Goal: Task Accomplishment & Management: Use online tool/utility

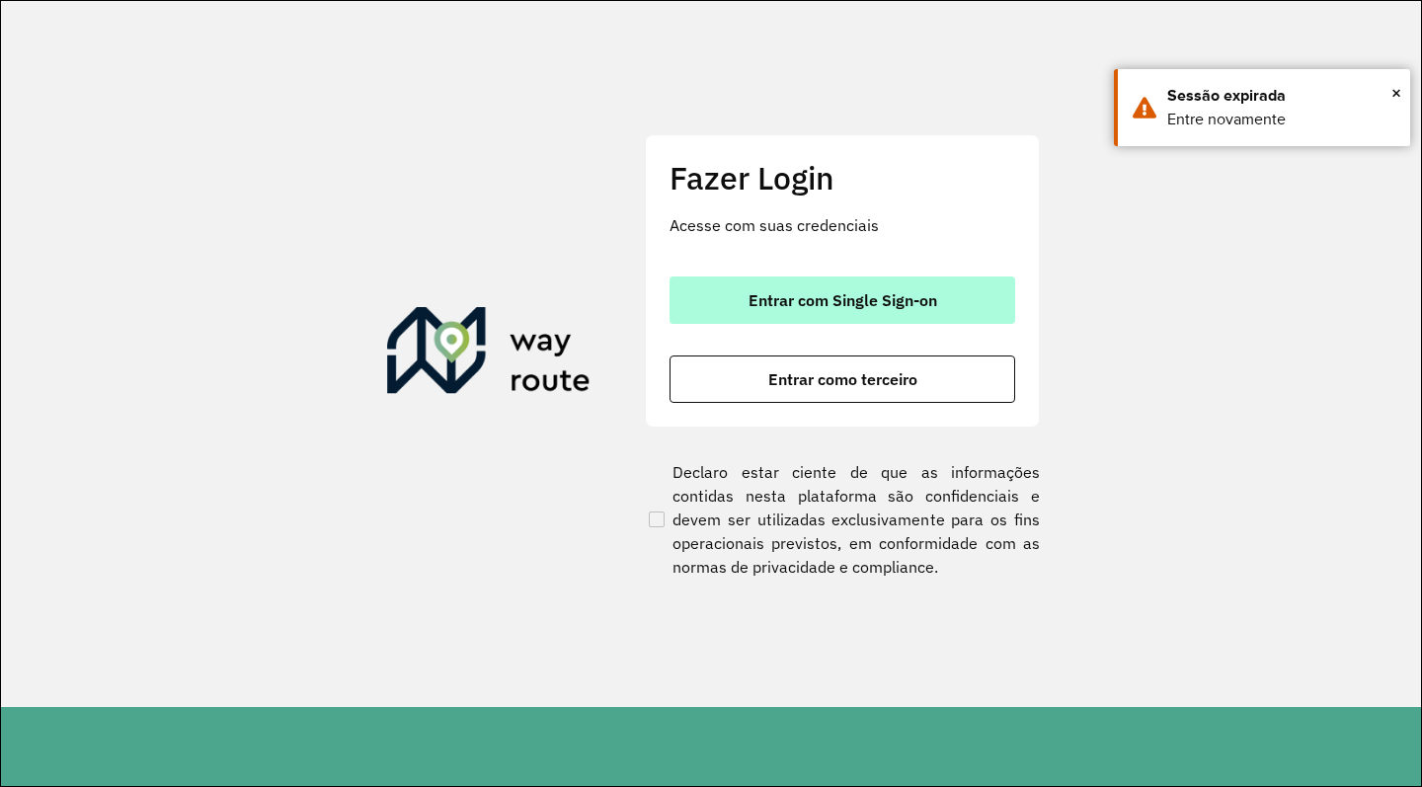
click at [837, 288] on button "Entrar com Single Sign-on" at bounding box center [843, 300] width 346 height 47
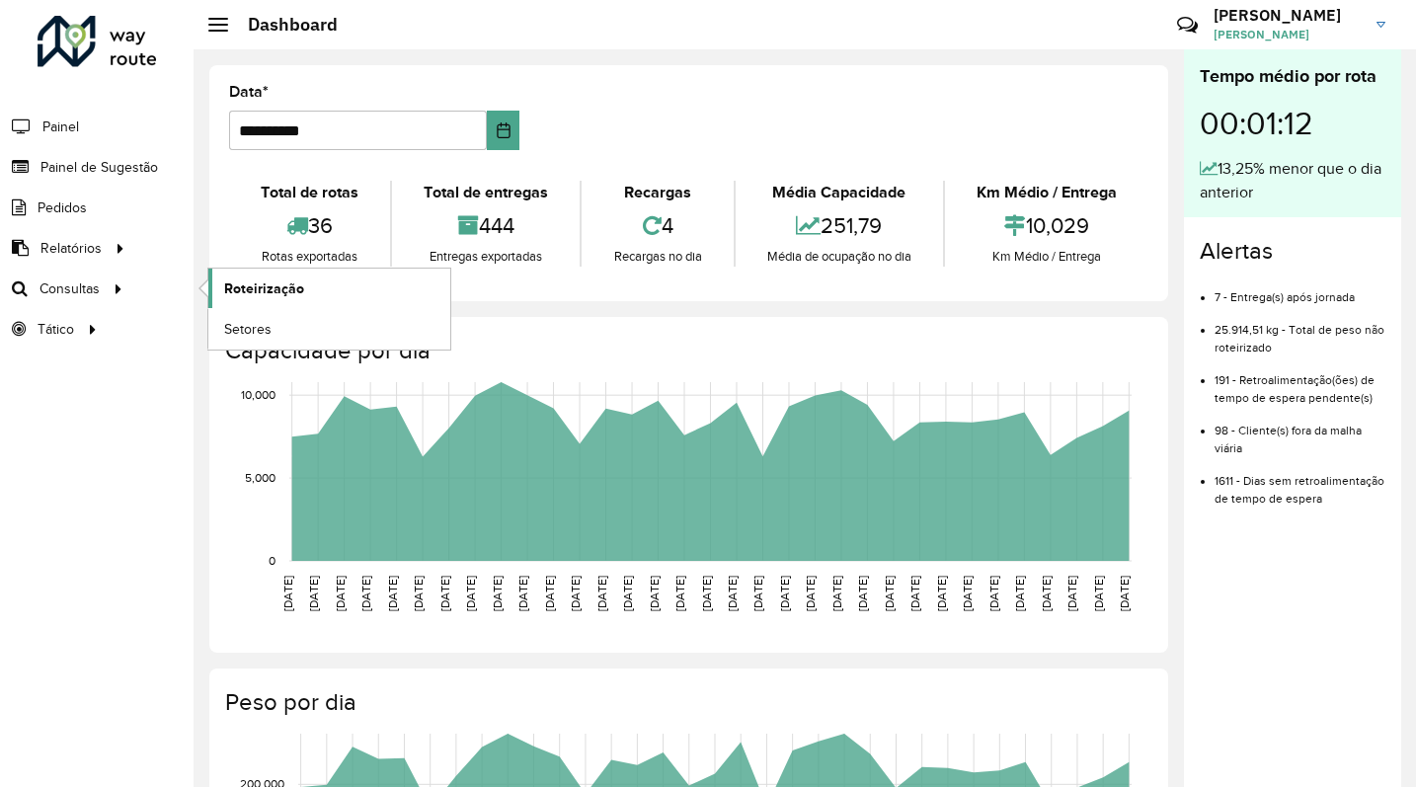
click at [278, 292] on span "Roteirização" at bounding box center [264, 289] width 80 height 21
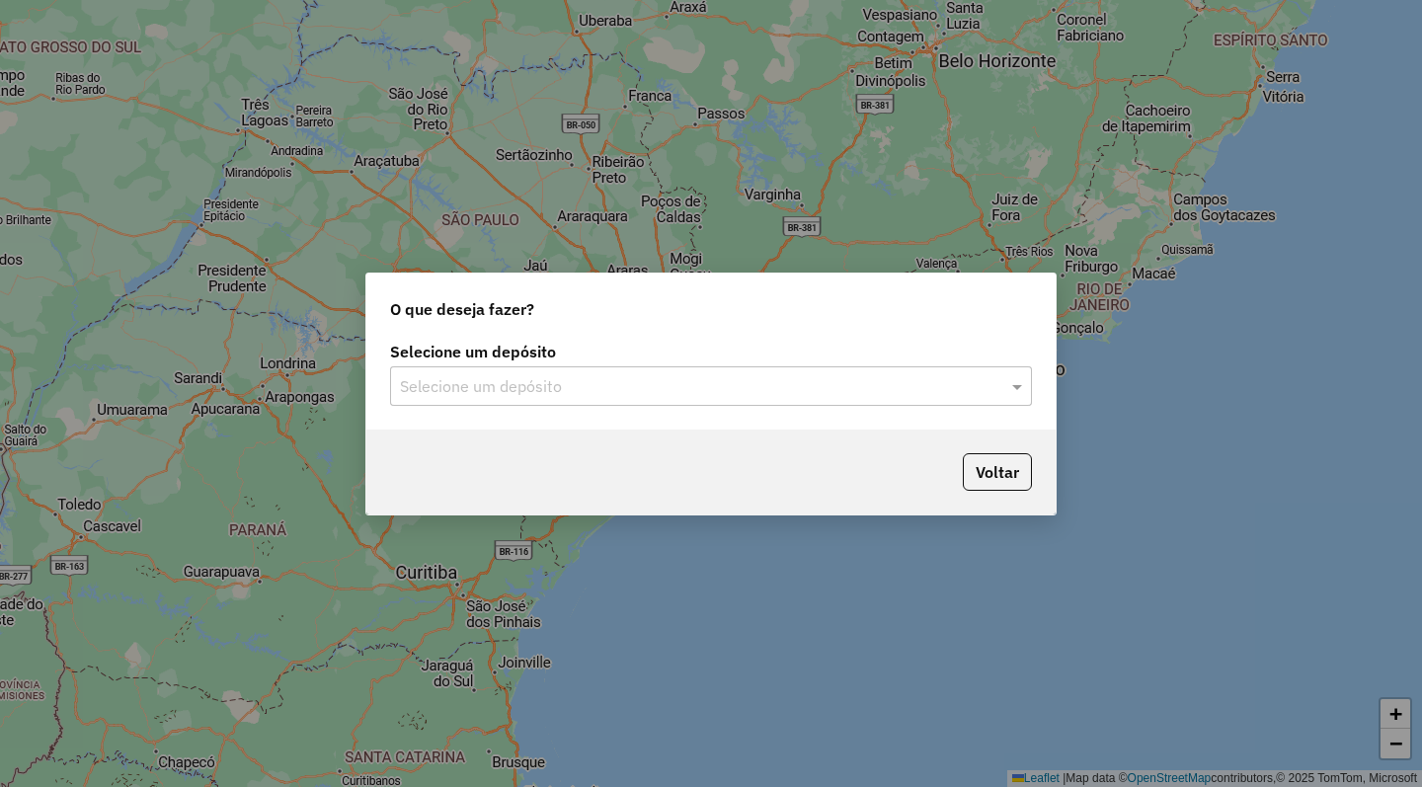
click at [660, 386] on input "text" at bounding box center [691, 387] width 583 height 24
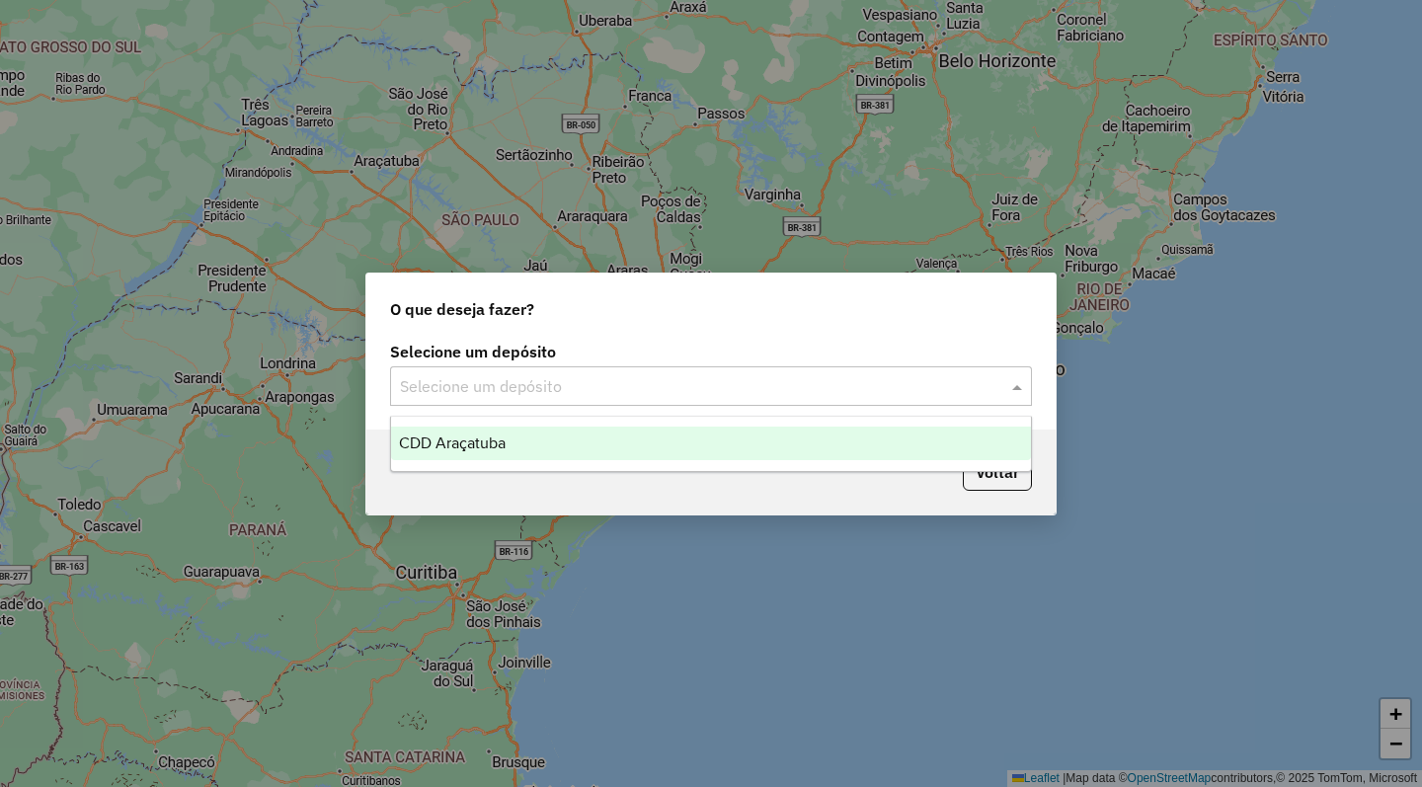
click at [489, 438] on span "CDD Araçatuba" at bounding box center [452, 443] width 107 height 17
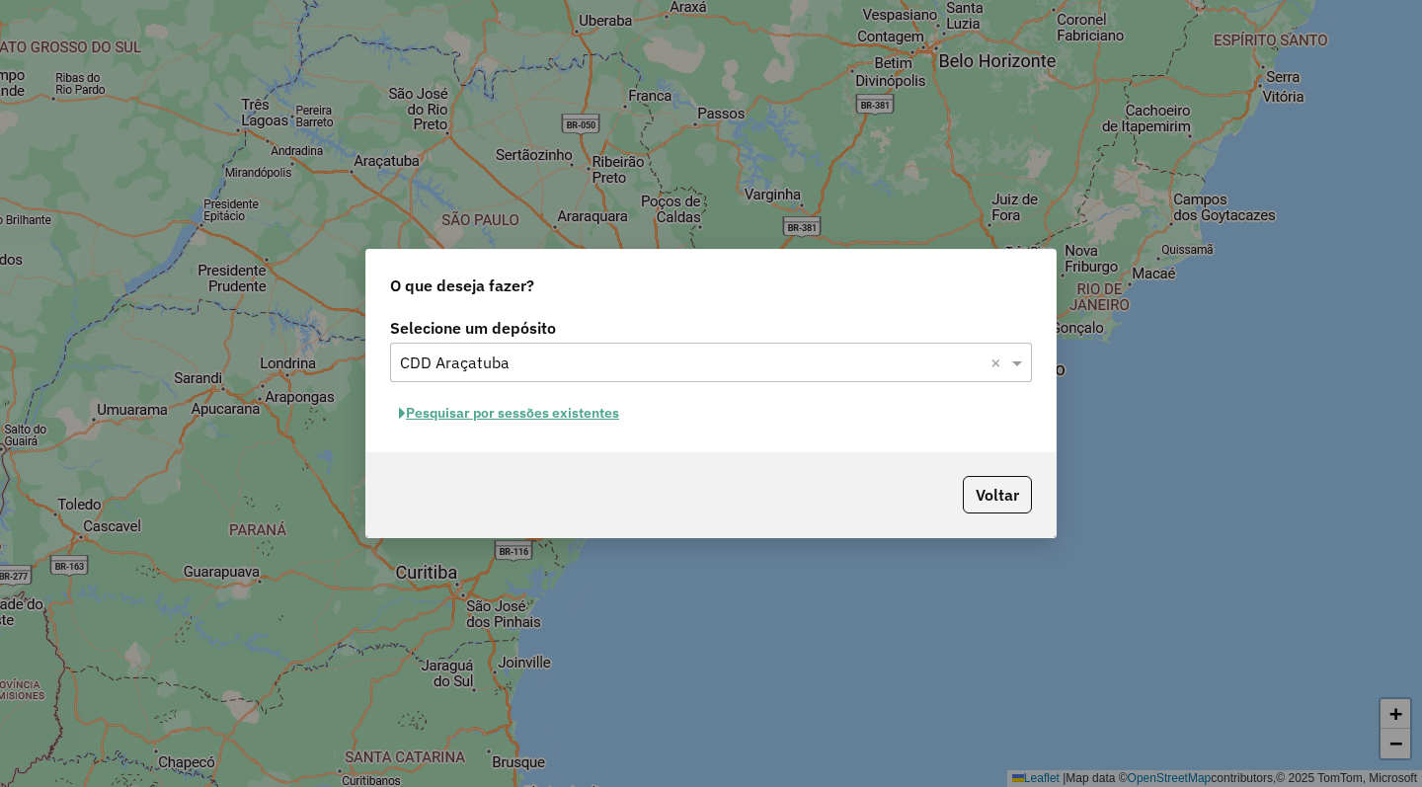
click at [559, 410] on button "Pesquisar por sessões existentes" at bounding box center [509, 413] width 238 height 31
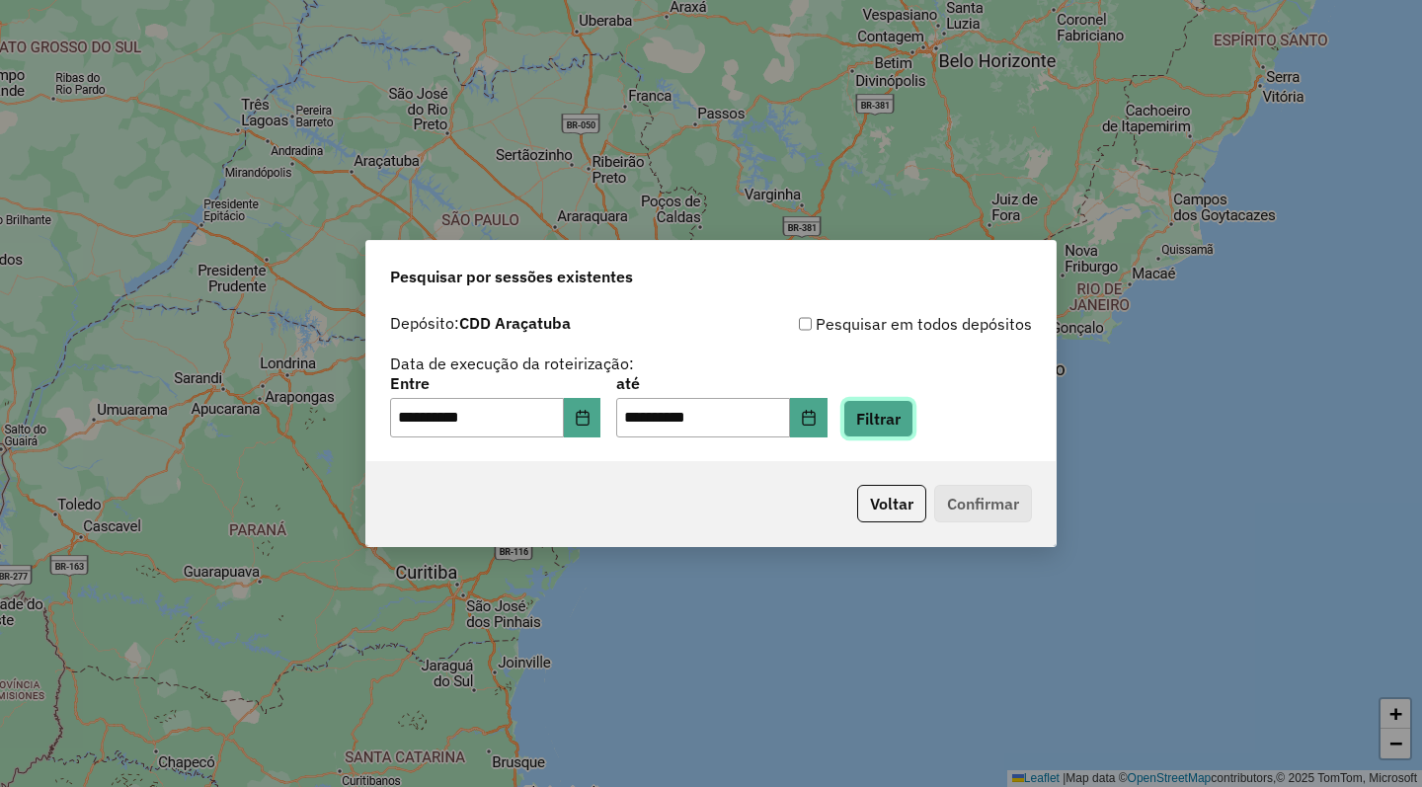
click at [914, 423] on button "Filtrar" at bounding box center [878, 419] width 70 height 38
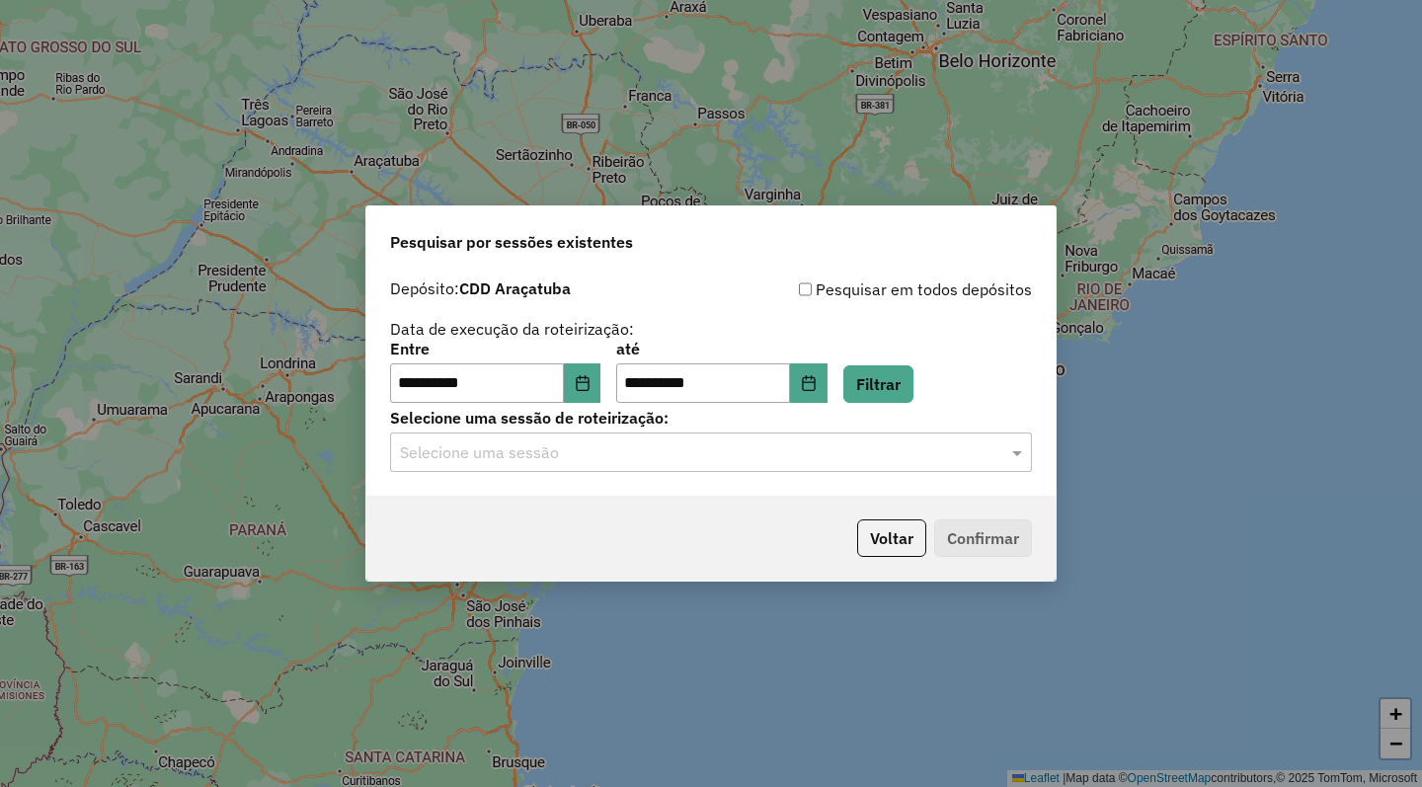
click at [896, 448] on input "text" at bounding box center [691, 453] width 583 height 24
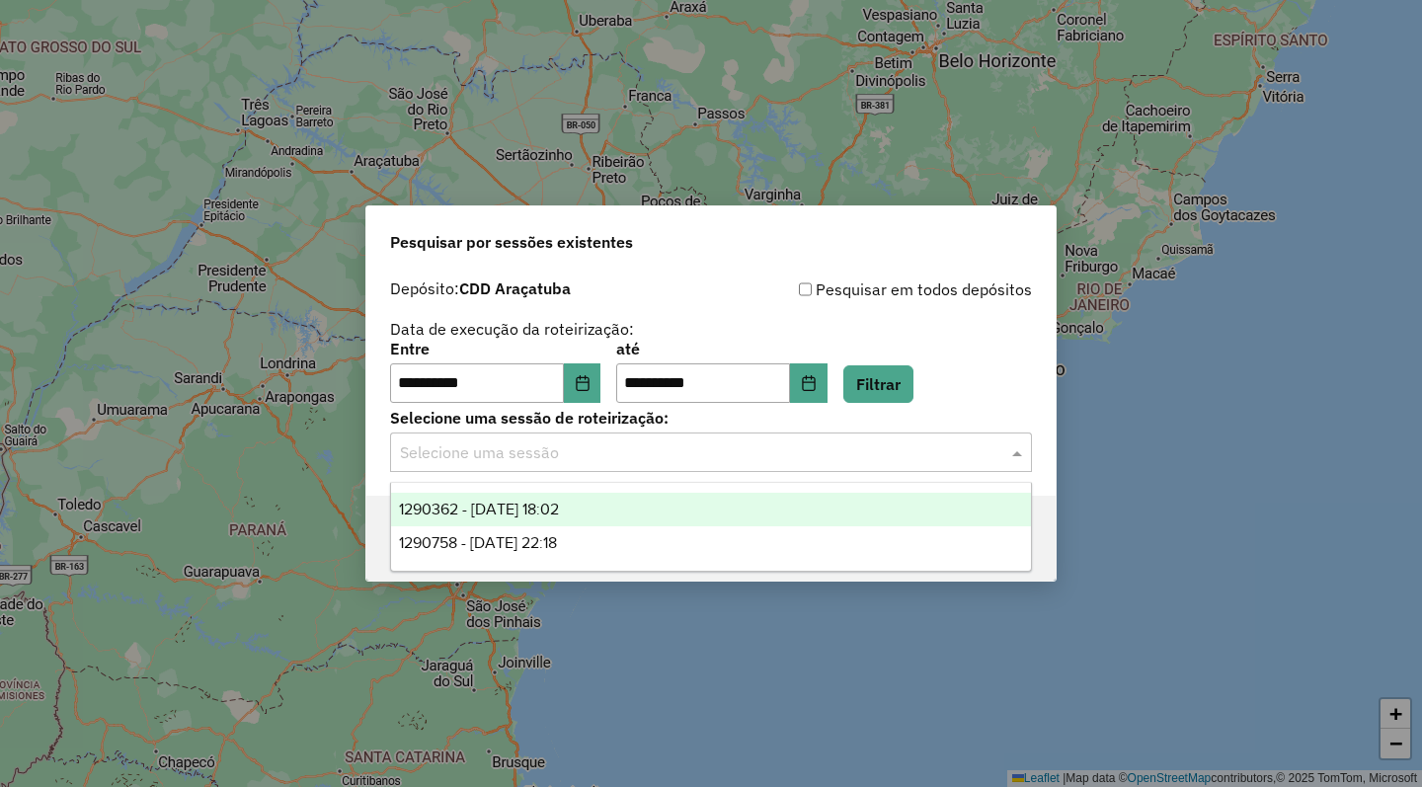
click at [519, 509] on span "1290362 - 08/10/2025 18:02" at bounding box center [479, 509] width 160 height 17
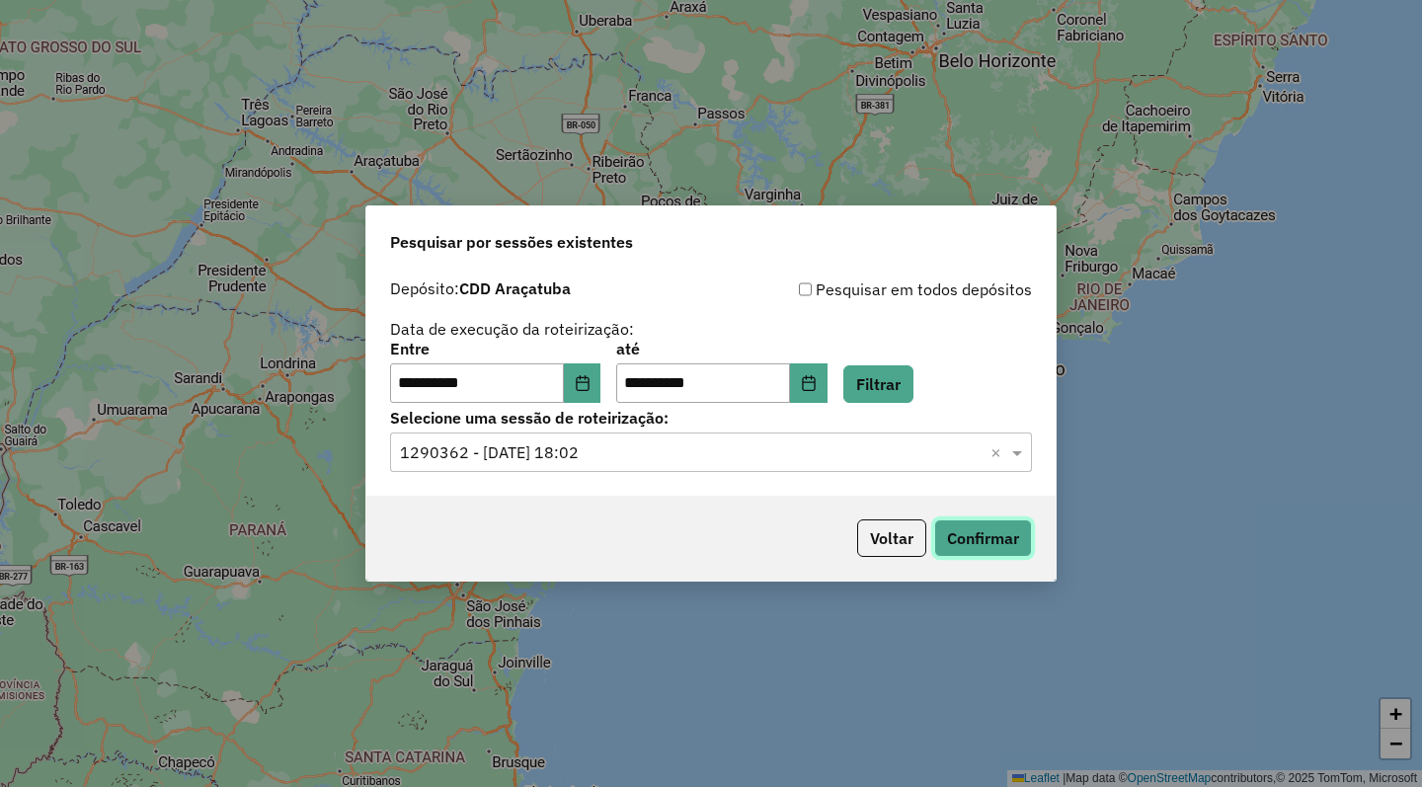
click at [981, 528] on button "Confirmar" at bounding box center [983, 538] width 98 height 38
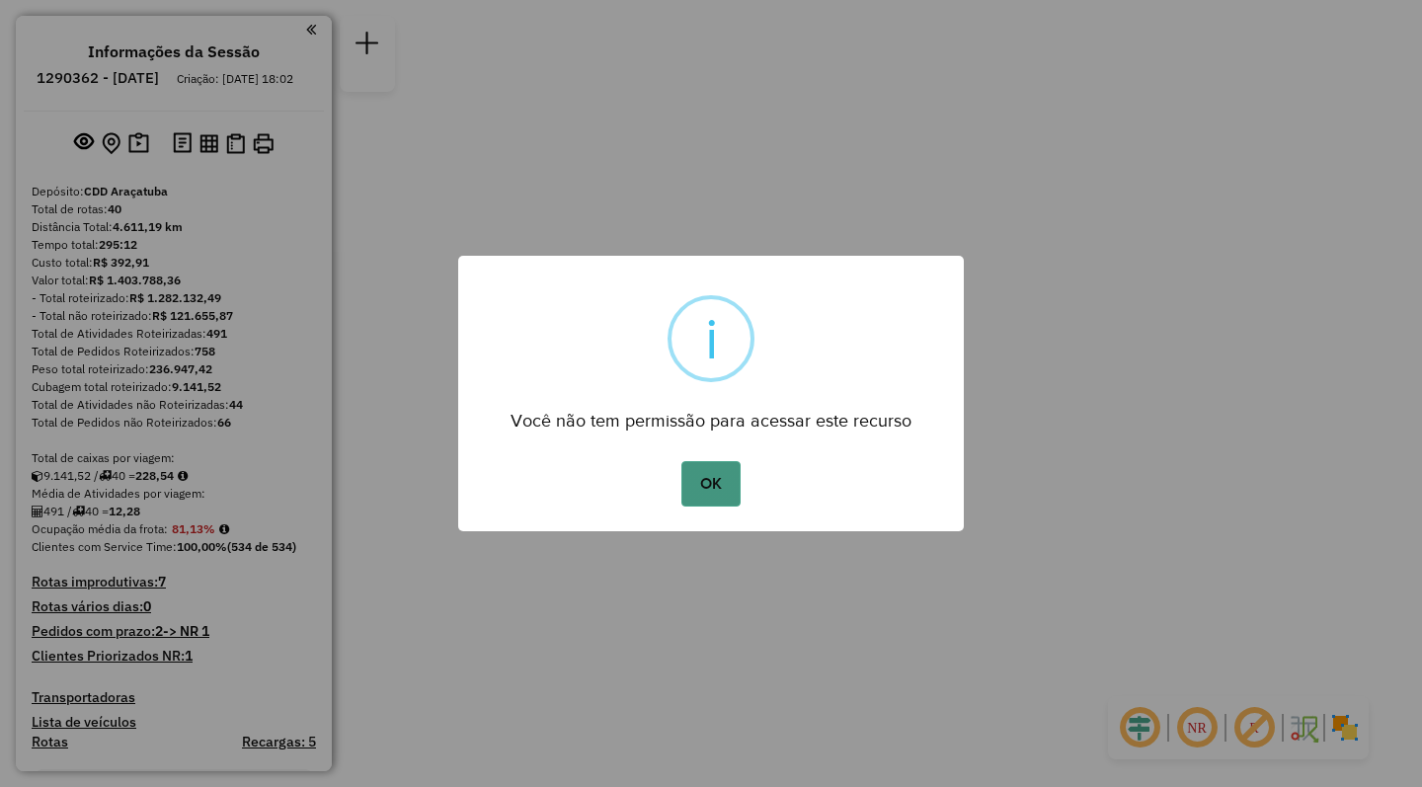
click at [703, 506] on button "OK" at bounding box center [710, 483] width 58 height 45
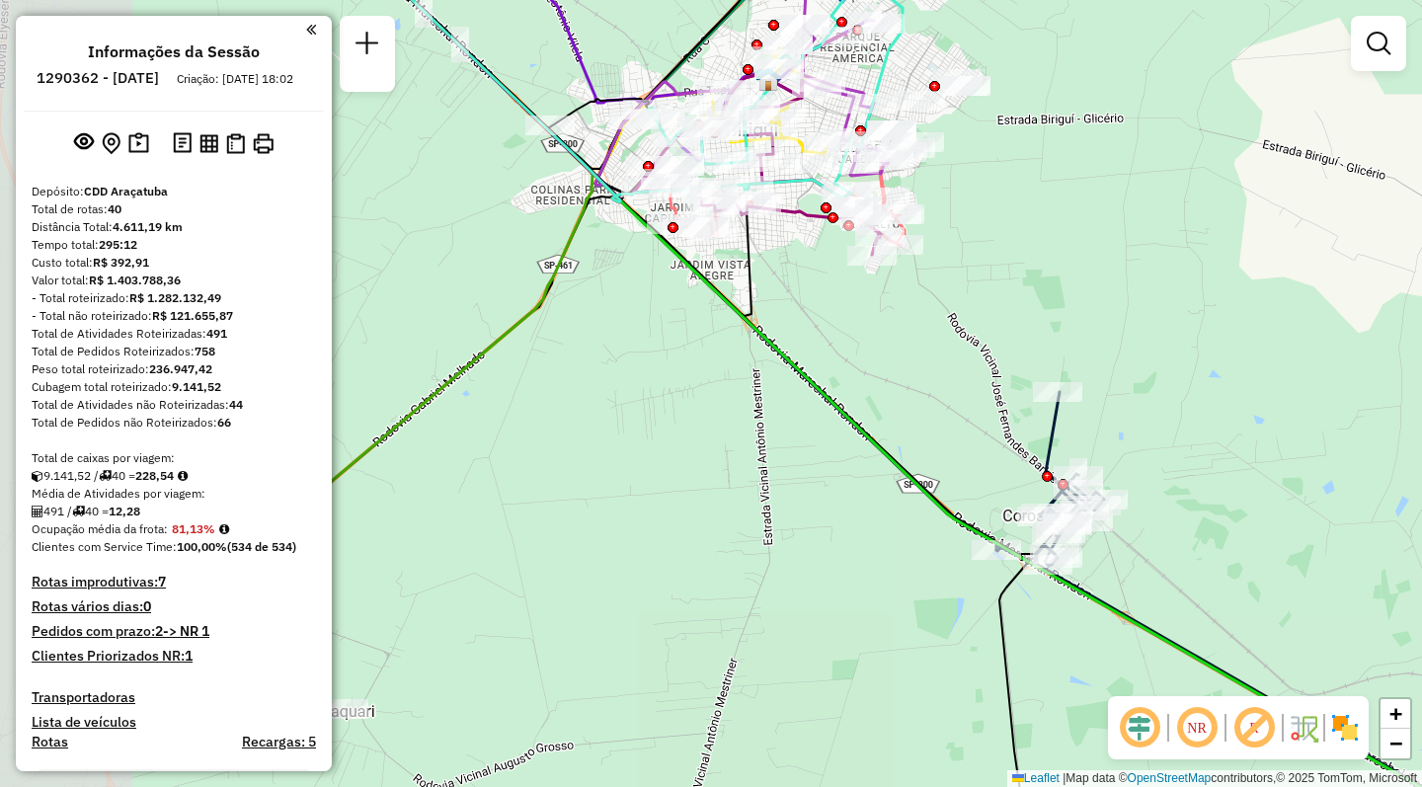
drag, startPoint x: 445, startPoint y: 389, endPoint x: 795, endPoint y: 465, distance: 357.8
click at [795, 466] on div "Janela de atendimento Grade de atendimento Capacidade Transportadoras Veículos …" at bounding box center [711, 393] width 1422 height 787
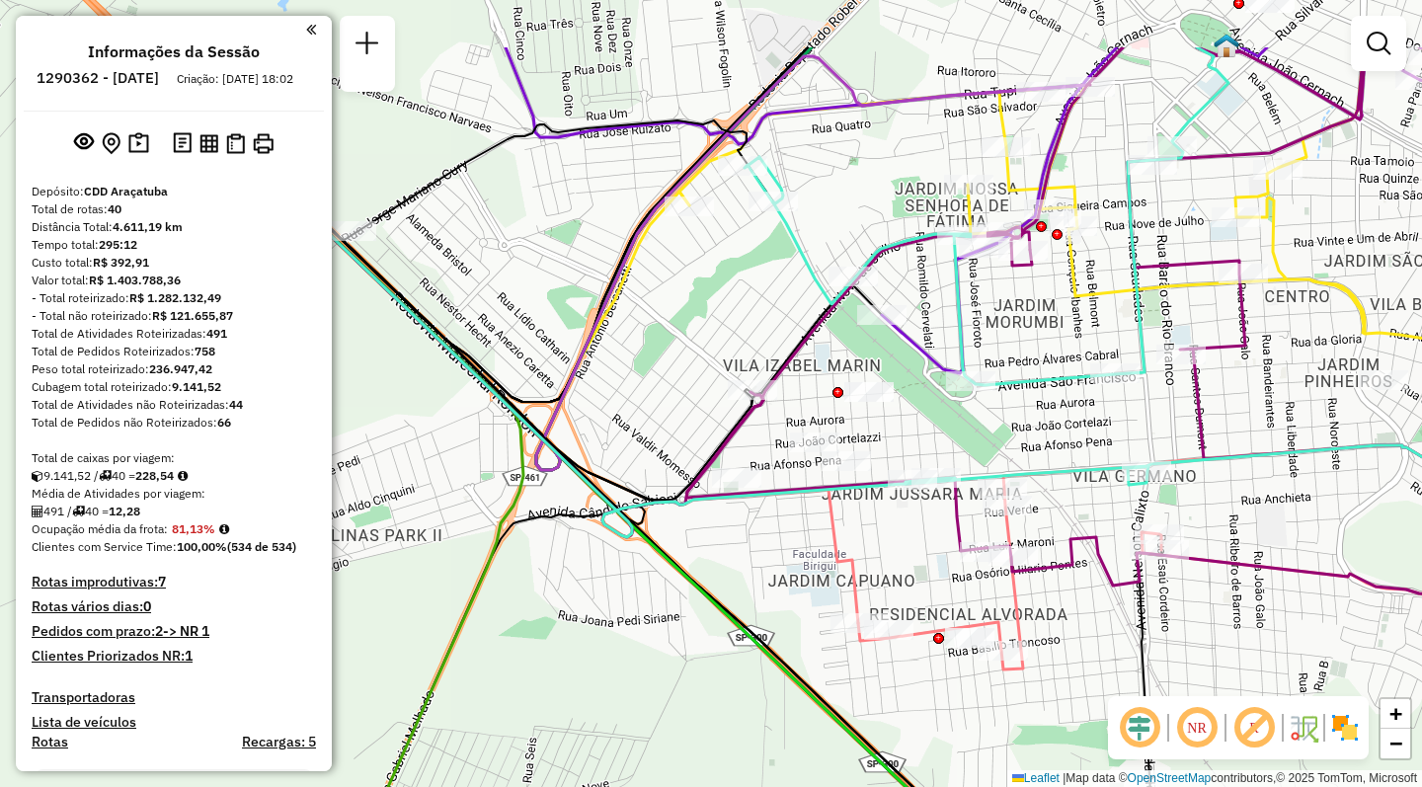
drag, startPoint x: 494, startPoint y: 402, endPoint x: 784, endPoint y: 528, distance: 316.7
click at [784, 528] on div "Janela de atendimento Grade de atendimento Capacidade Transportadoras Veículos …" at bounding box center [711, 393] width 1422 height 787
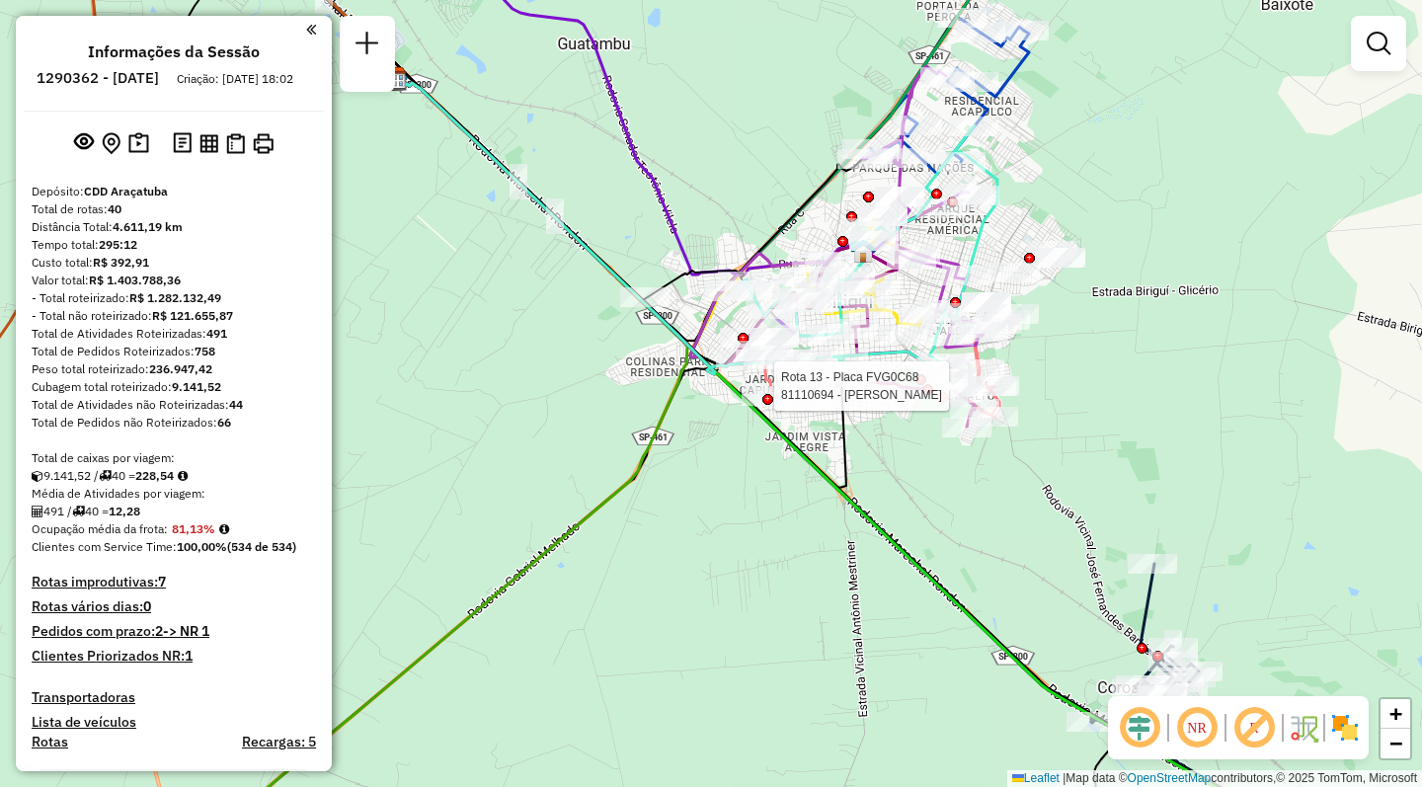
select select "**********"
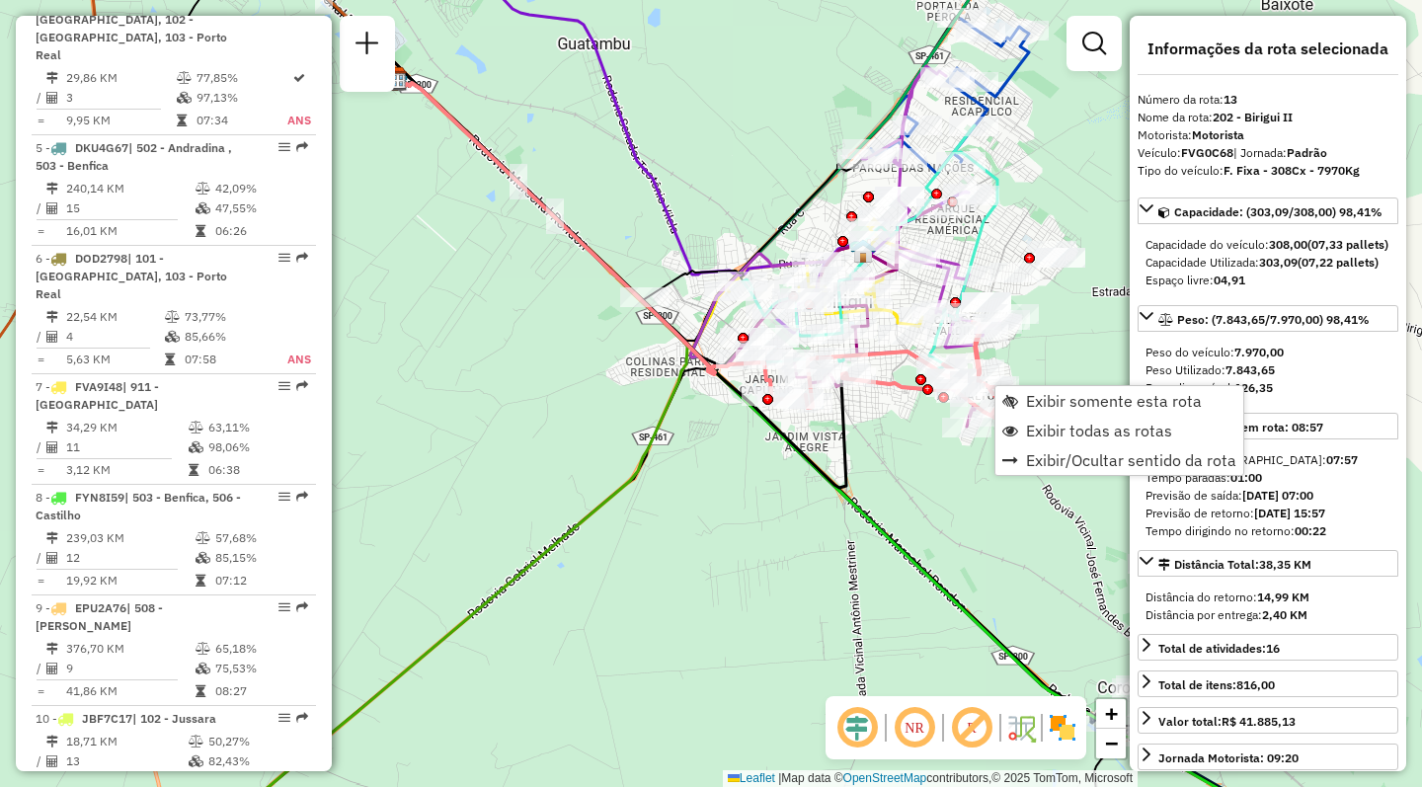
scroll to position [2109, 0]
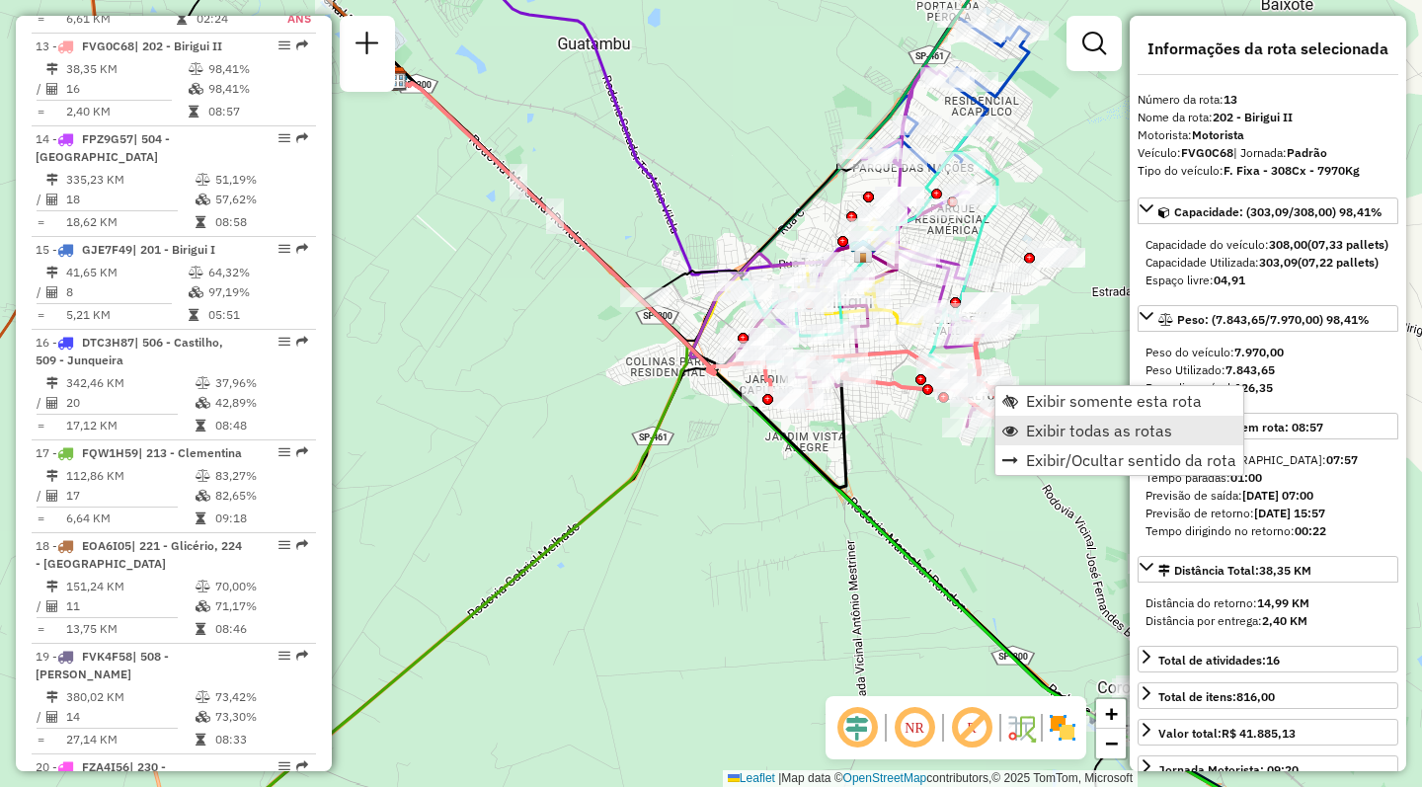
click at [1040, 426] on span "Exibir todas as rotas" at bounding box center [1099, 431] width 146 height 16
click at [1040, 398] on span "Exibir somente esta rota" at bounding box center [1112, 403] width 176 height 16
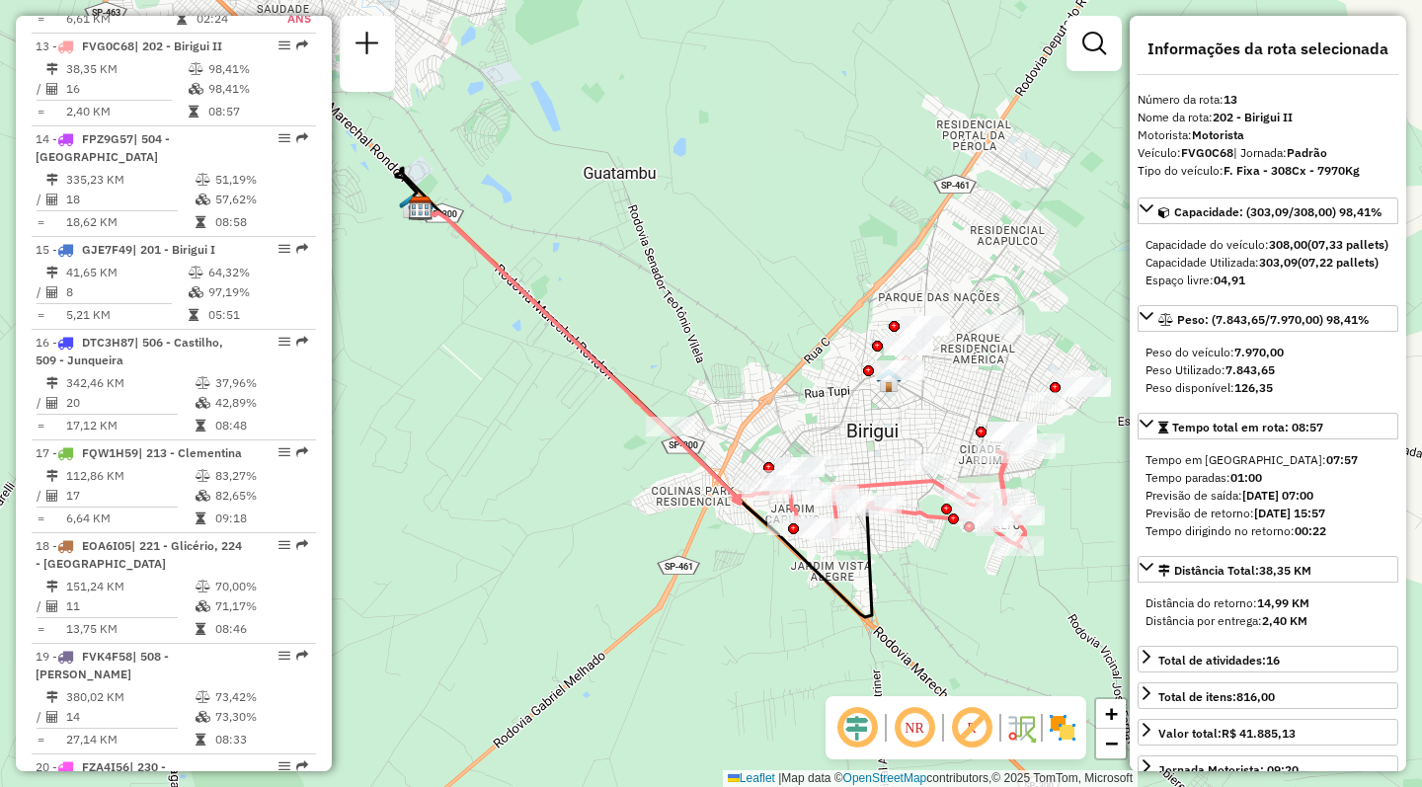
click at [916, 724] on em at bounding box center [914, 727] width 47 height 47
click at [1067, 731] on img at bounding box center [1063, 728] width 32 height 32
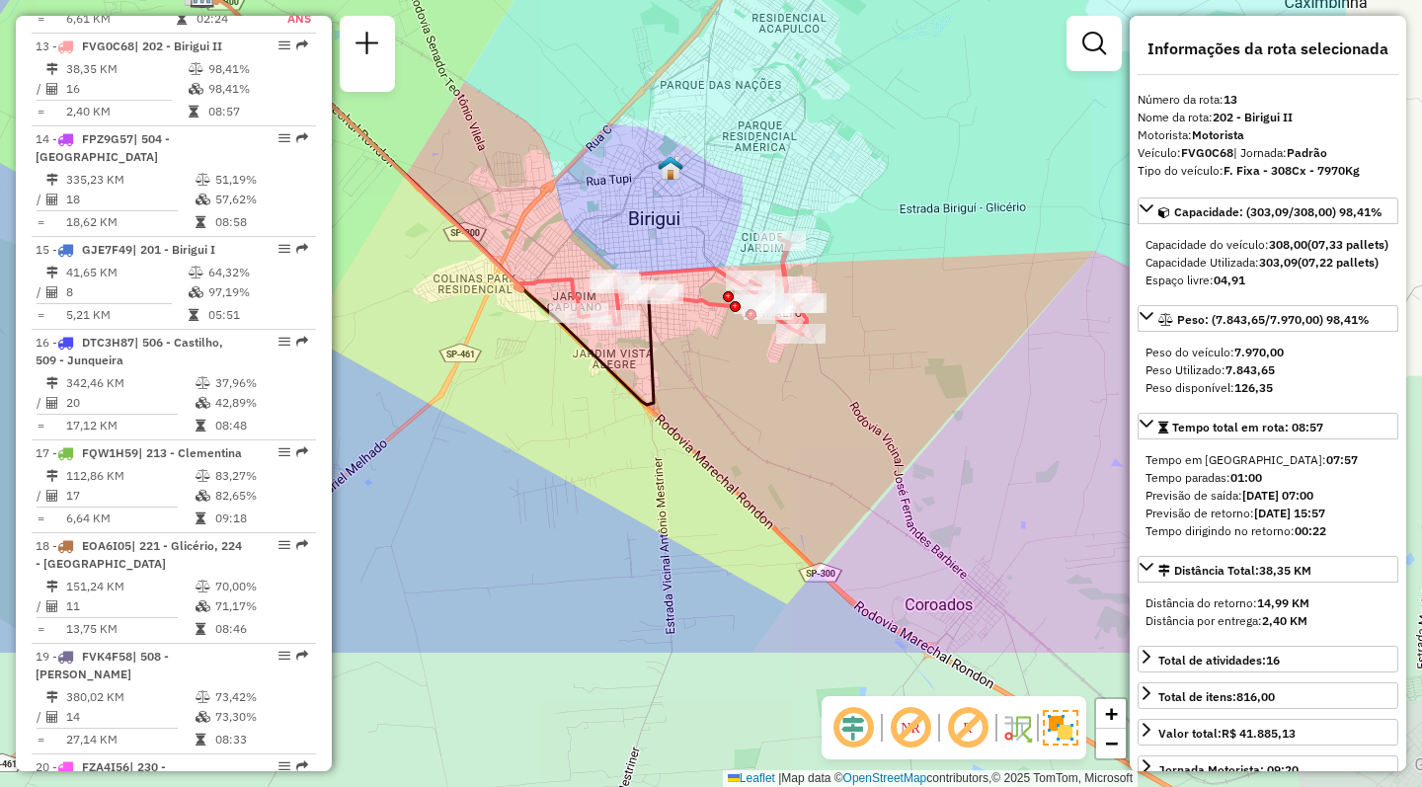
drag, startPoint x: 793, startPoint y: 622, endPoint x: 553, endPoint y: 398, distance: 328.4
click at [553, 398] on div "Janela de atendimento Grade de atendimento Capacidade Transportadoras Veículos …" at bounding box center [711, 393] width 1422 height 787
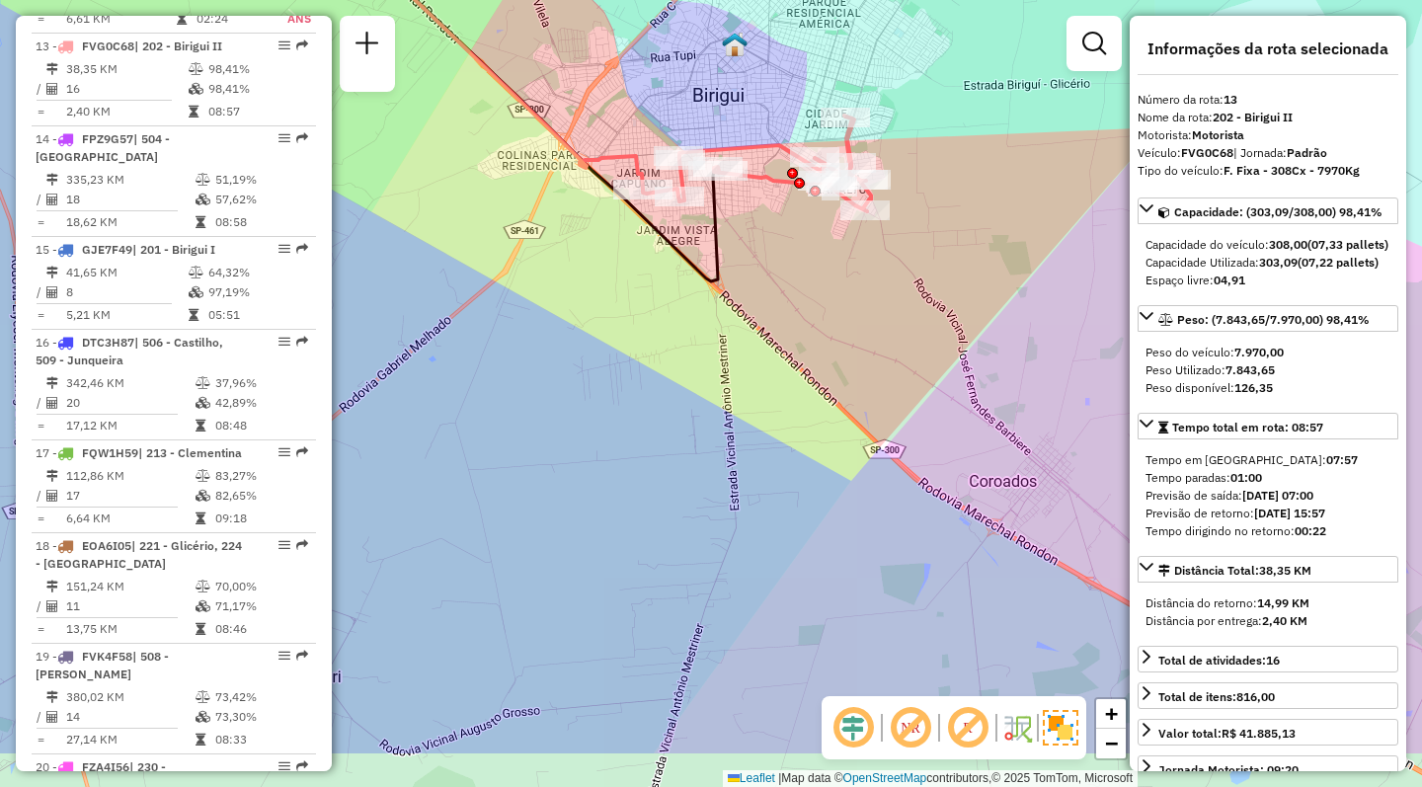
drag, startPoint x: 553, startPoint y: 426, endPoint x: 639, endPoint y: 314, distance: 140.8
click at [639, 314] on div "Janela de atendimento Grade de atendimento Capacidade Transportadoras Veículos …" at bounding box center [711, 393] width 1422 height 787
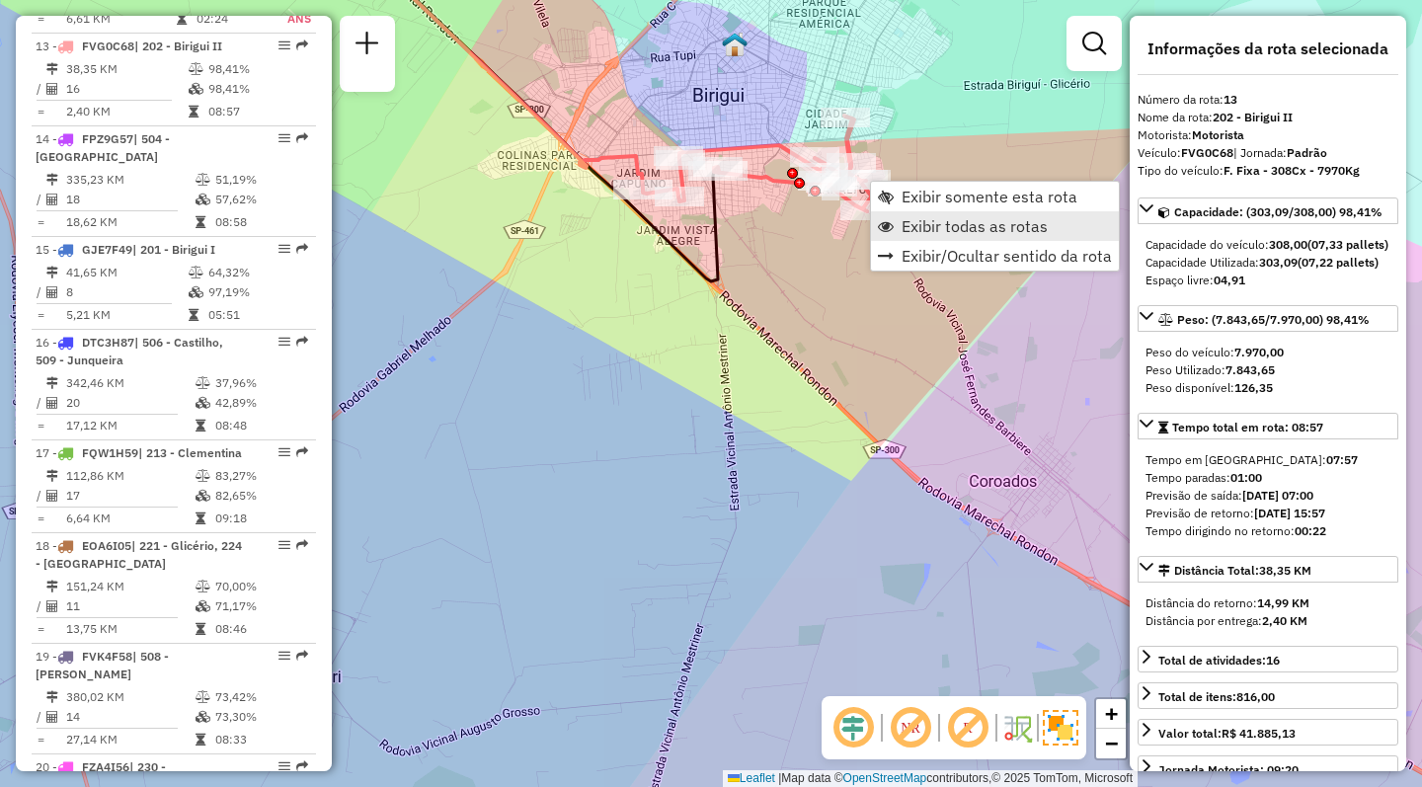
click at [919, 221] on span "Exibir todas as rotas" at bounding box center [975, 226] width 146 height 16
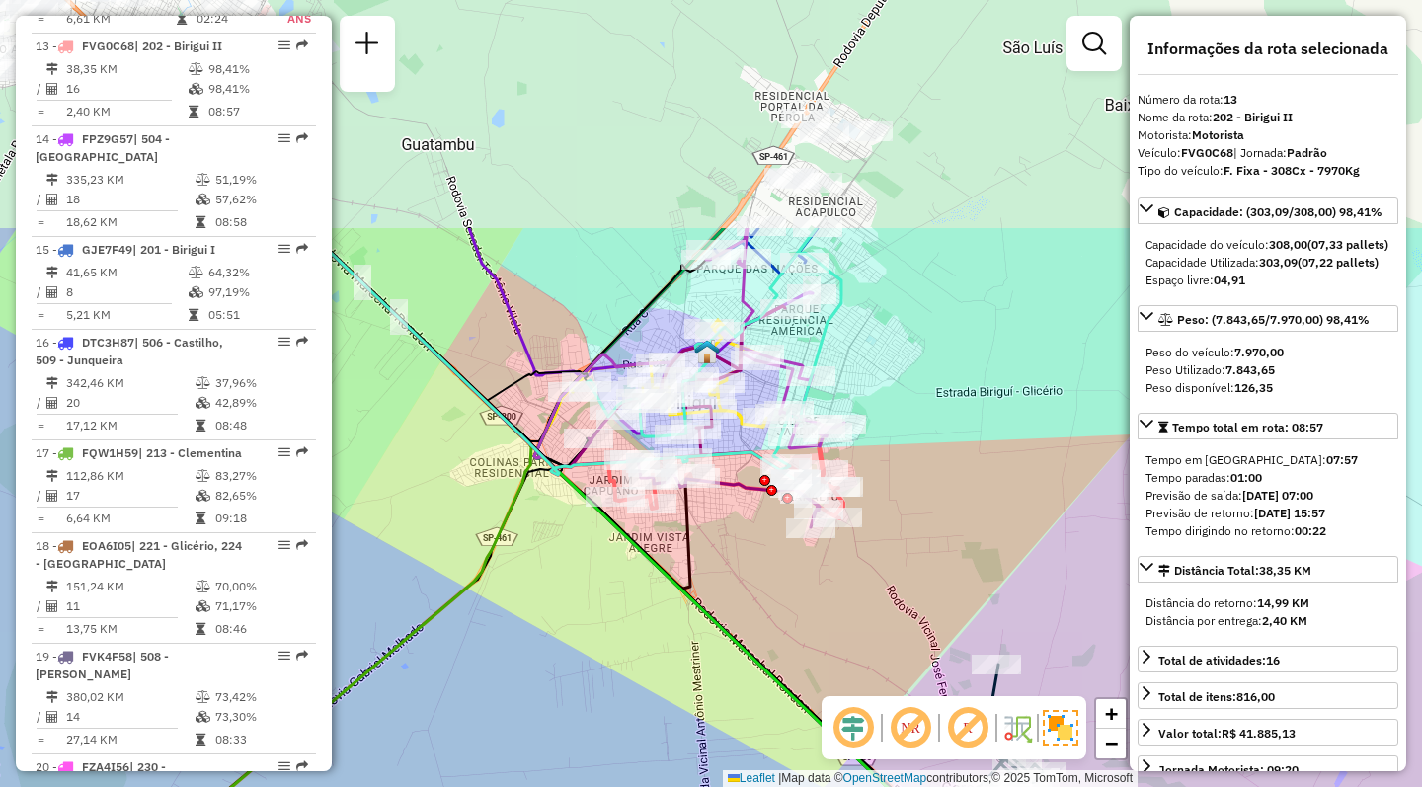
drag, startPoint x: 588, startPoint y: 377, endPoint x: 560, endPoint y: 684, distance: 308.4
click at [560, 684] on div "Janela de atendimento Grade de atendimento Capacidade Transportadoras Veículos …" at bounding box center [711, 393] width 1422 height 787
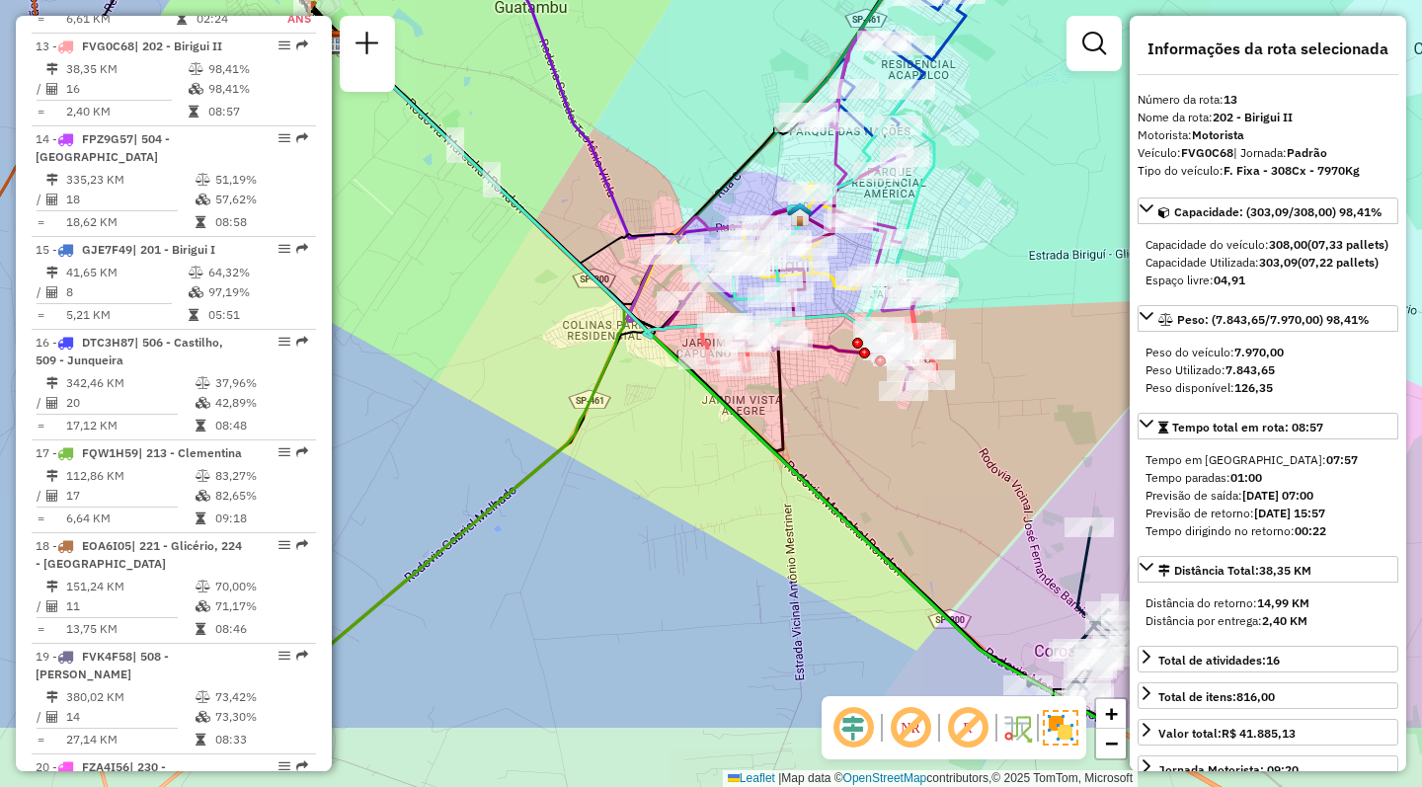
drag, startPoint x: 517, startPoint y: 676, endPoint x: 609, endPoint y: 539, distance: 165.7
click at [609, 539] on div "Janela de atendimento Grade de atendimento Capacidade Transportadoras Veículos …" at bounding box center [711, 393] width 1422 height 787
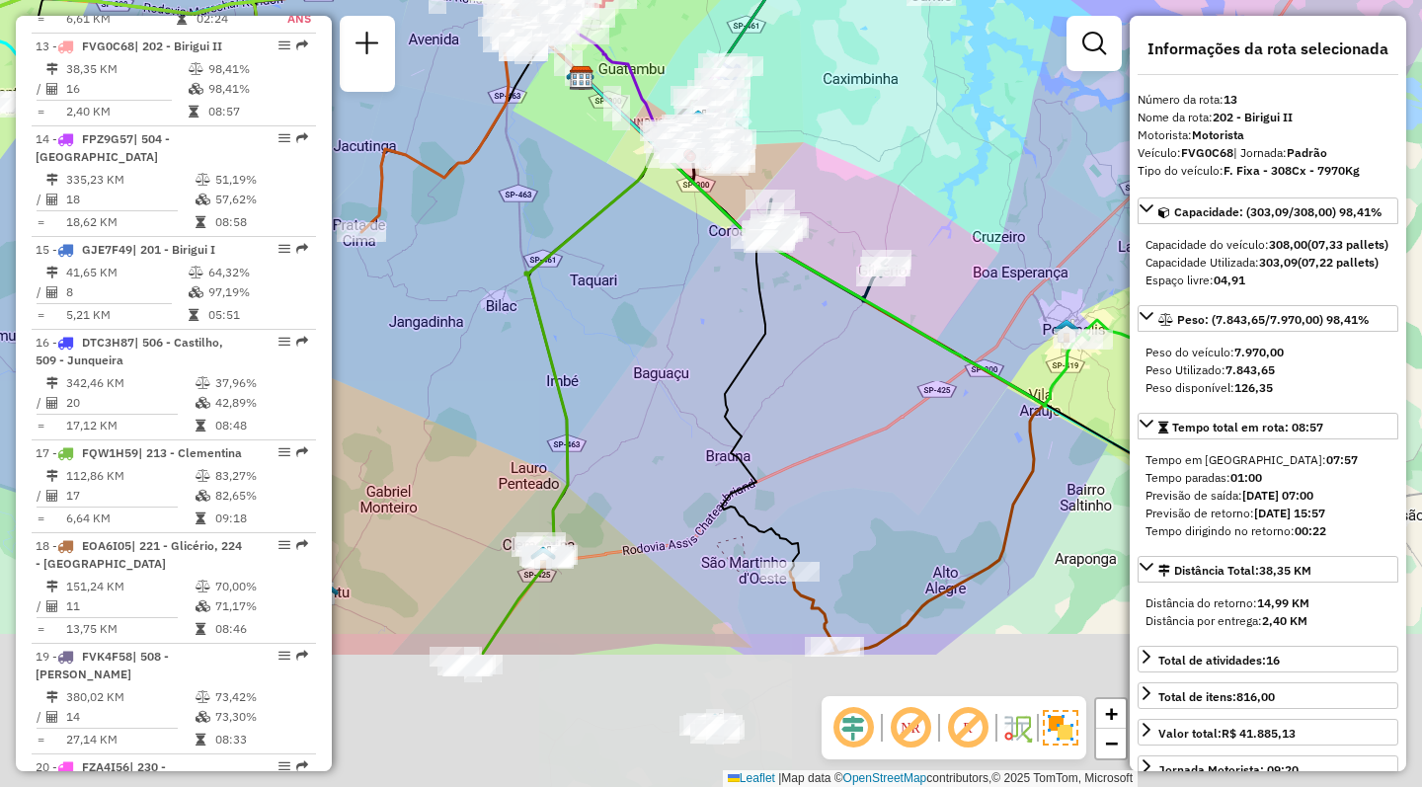
drag, startPoint x: 617, startPoint y: 579, endPoint x: 617, endPoint y: 319, distance: 259.7
click at [617, 319] on div "Janela de atendimento Grade de atendimento Capacidade Transportadoras Veículos …" at bounding box center [711, 393] width 1422 height 787
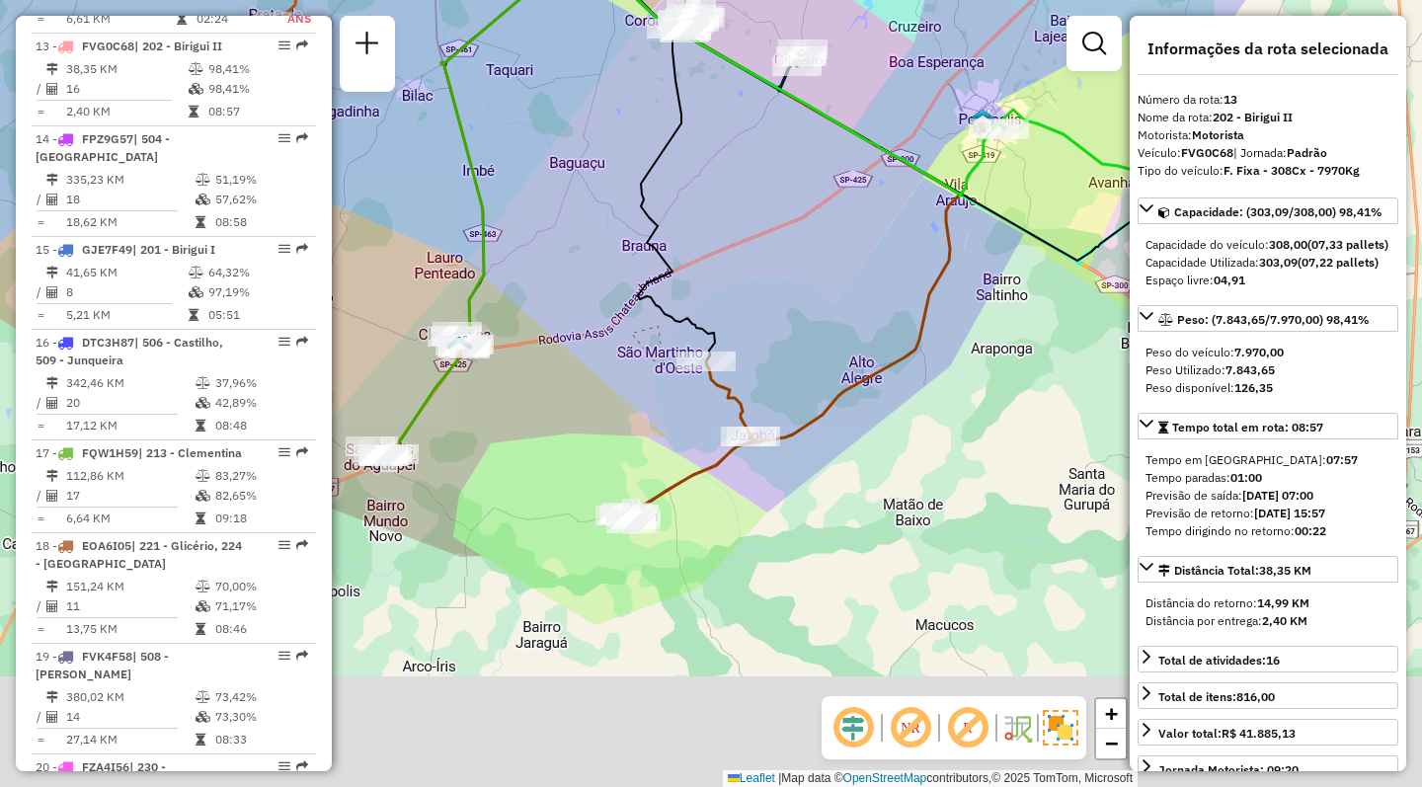
drag, startPoint x: 644, startPoint y: 597, endPoint x: 560, endPoint y: 438, distance: 180.7
click at [560, 438] on div "Janela de atendimento Grade de atendimento Capacidade Transportadoras Veículos …" at bounding box center [711, 393] width 1422 height 787
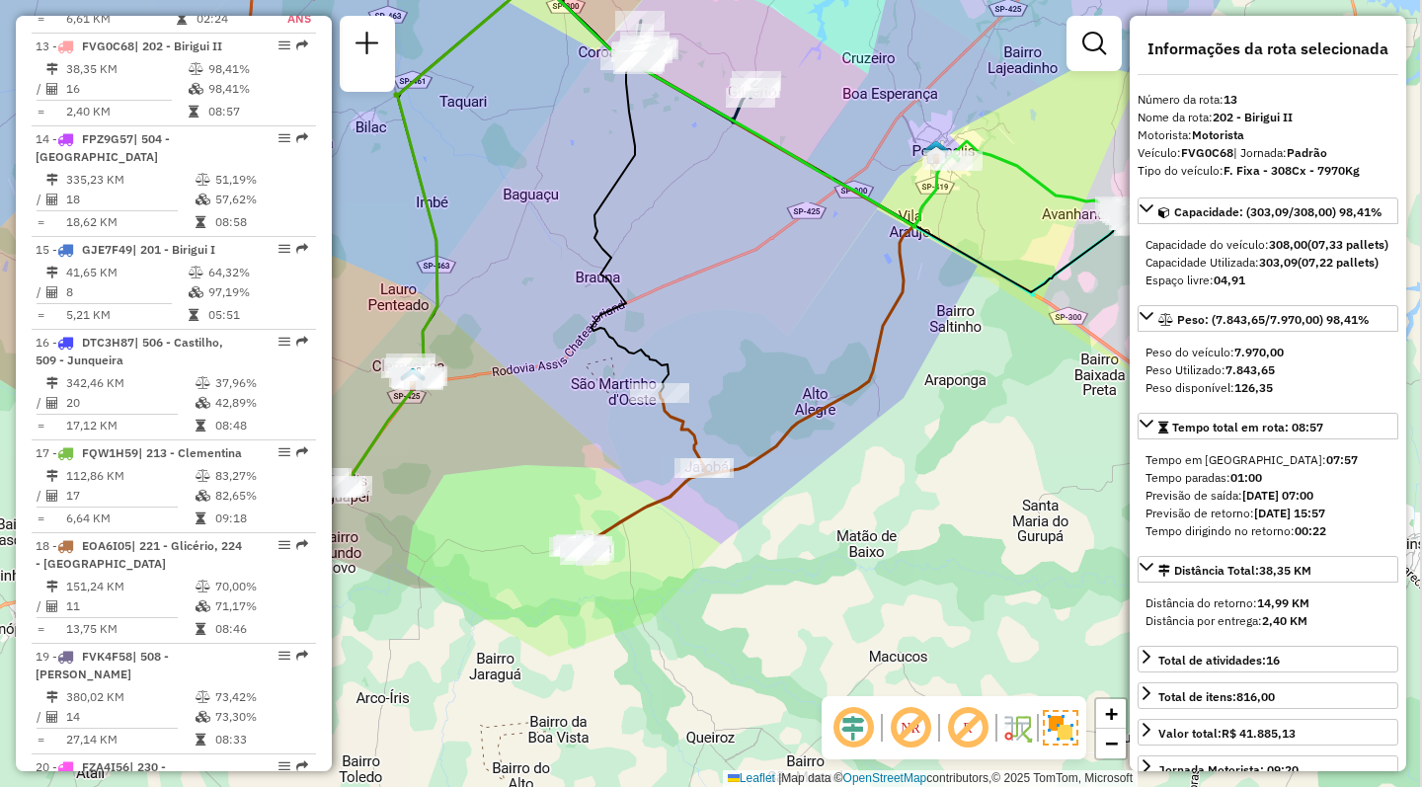
drag, startPoint x: 813, startPoint y: 527, endPoint x: 765, endPoint y: 560, distance: 57.5
click at [765, 560] on div "Janela de atendimento Grade de atendimento Capacidade Transportadoras Veículos …" at bounding box center [711, 393] width 1422 height 787
click at [908, 722] on em at bounding box center [910, 727] width 47 height 47
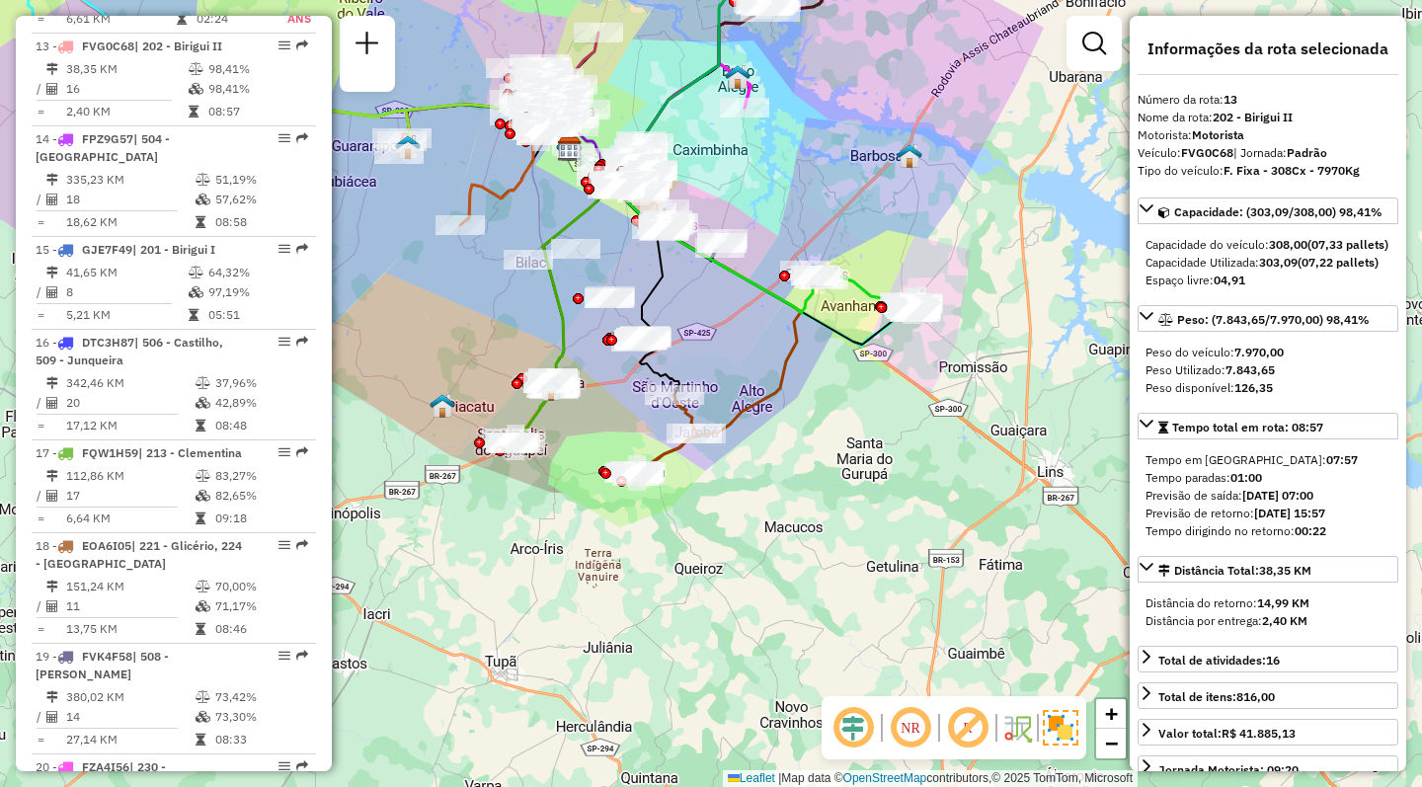
drag, startPoint x: 566, startPoint y: 372, endPoint x: 601, endPoint y: 405, distance: 48.2
click at [601, 405] on div "Janela de atendimento Grade de atendimento Capacidade Transportadoras Veículos …" at bounding box center [711, 393] width 1422 height 787
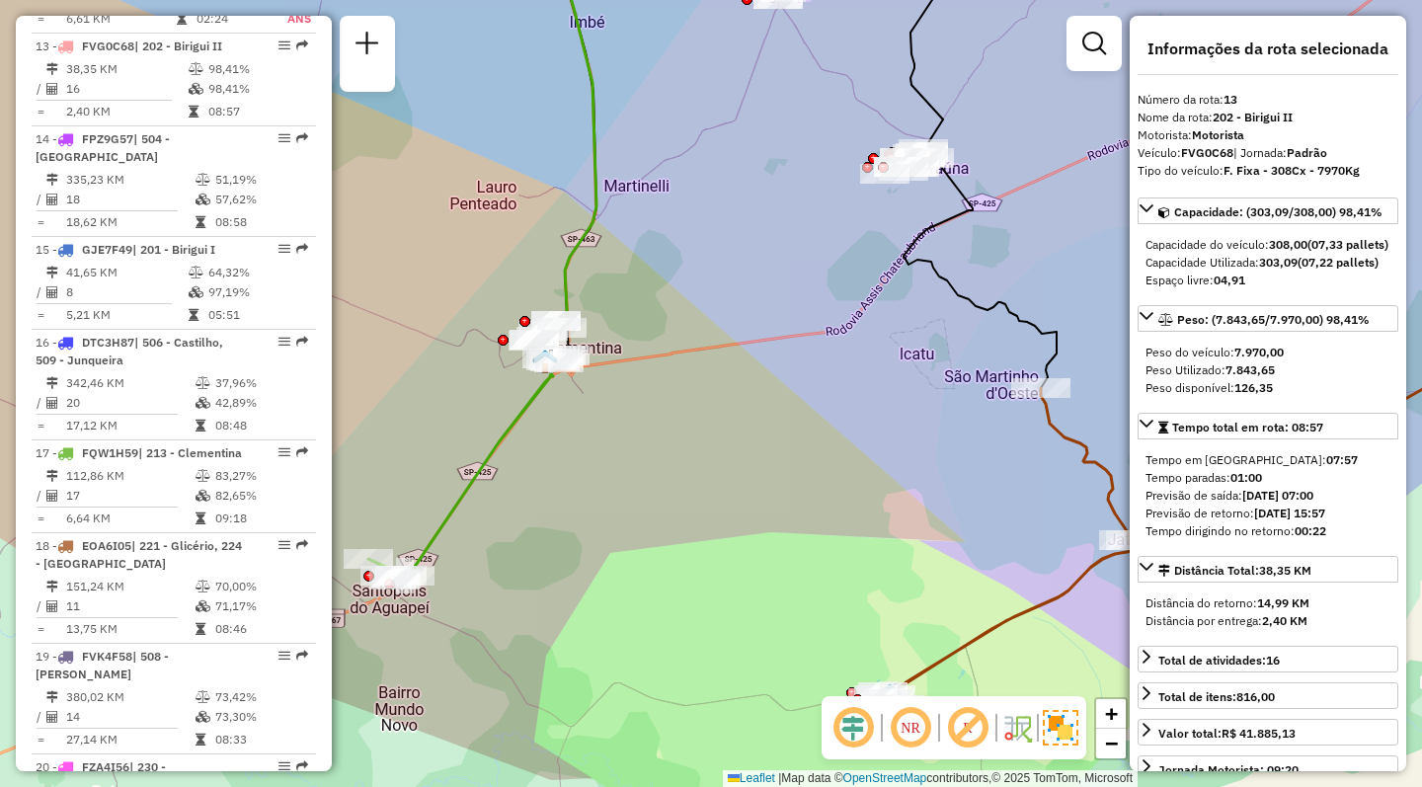
click at [726, 437] on div "Janela de atendimento Grade de atendimento Capacidade Transportadoras Veículos …" at bounding box center [711, 393] width 1422 height 787
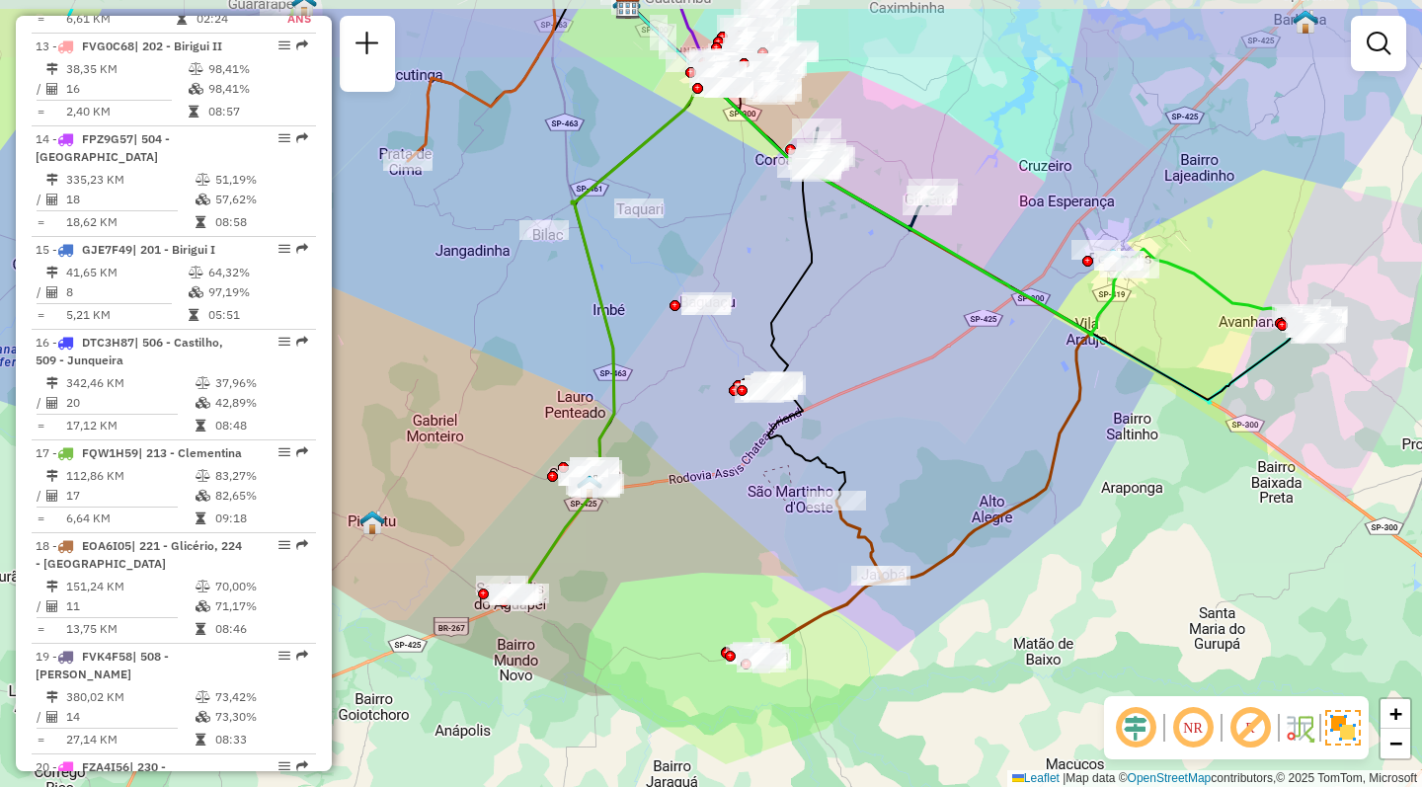
drag, startPoint x: 876, startPoint y: 221, endPoint x: 825, endPoint y: 314, distance: 106.1
click at [825, 314] on div "Janela de atendimento Grade de atendimento Capacidade Transportadoras Veículos …" at bounding box center [711, 393] width 1422 height 787
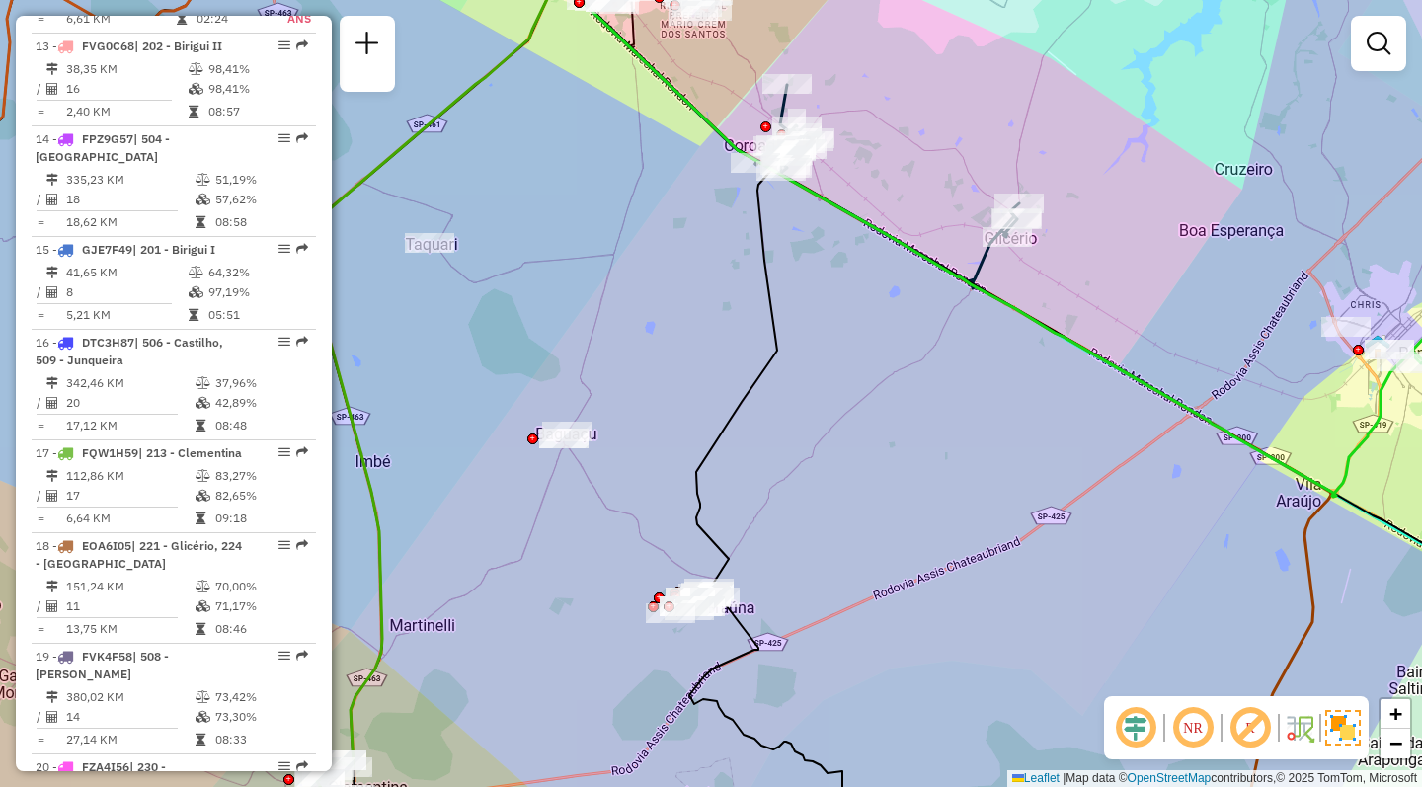
drag, startPoint x: 728, startPoint y: 162, endPoint x: 711, endPoint y: 256, distance: 95.3
click at [711, 256] on div "Janela de atendimento Grade de atendimento Capacidade Transportadoras Veículos …" at bounding box center [711, 393] width 1422 height 787
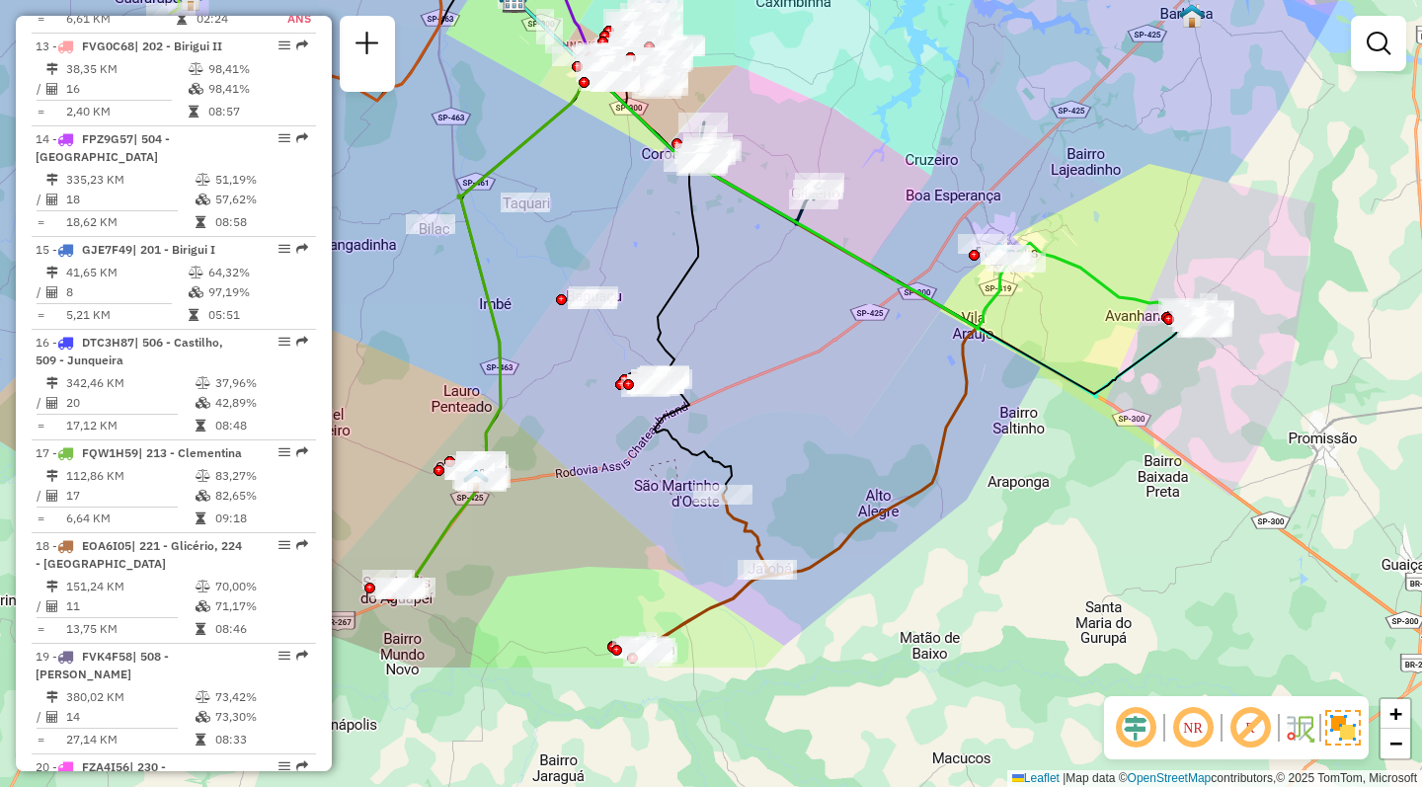
drag, startPoint x: 634, startPoint y: 587, endPoint x: 712, endPoint y: 389, distance: 212.4
click at [712, 389] on div "Janela de atendimento Grade de atendimento Capacidade Transportadoras Veículos …" at bounding box center [711, 393] width 1422 height 787
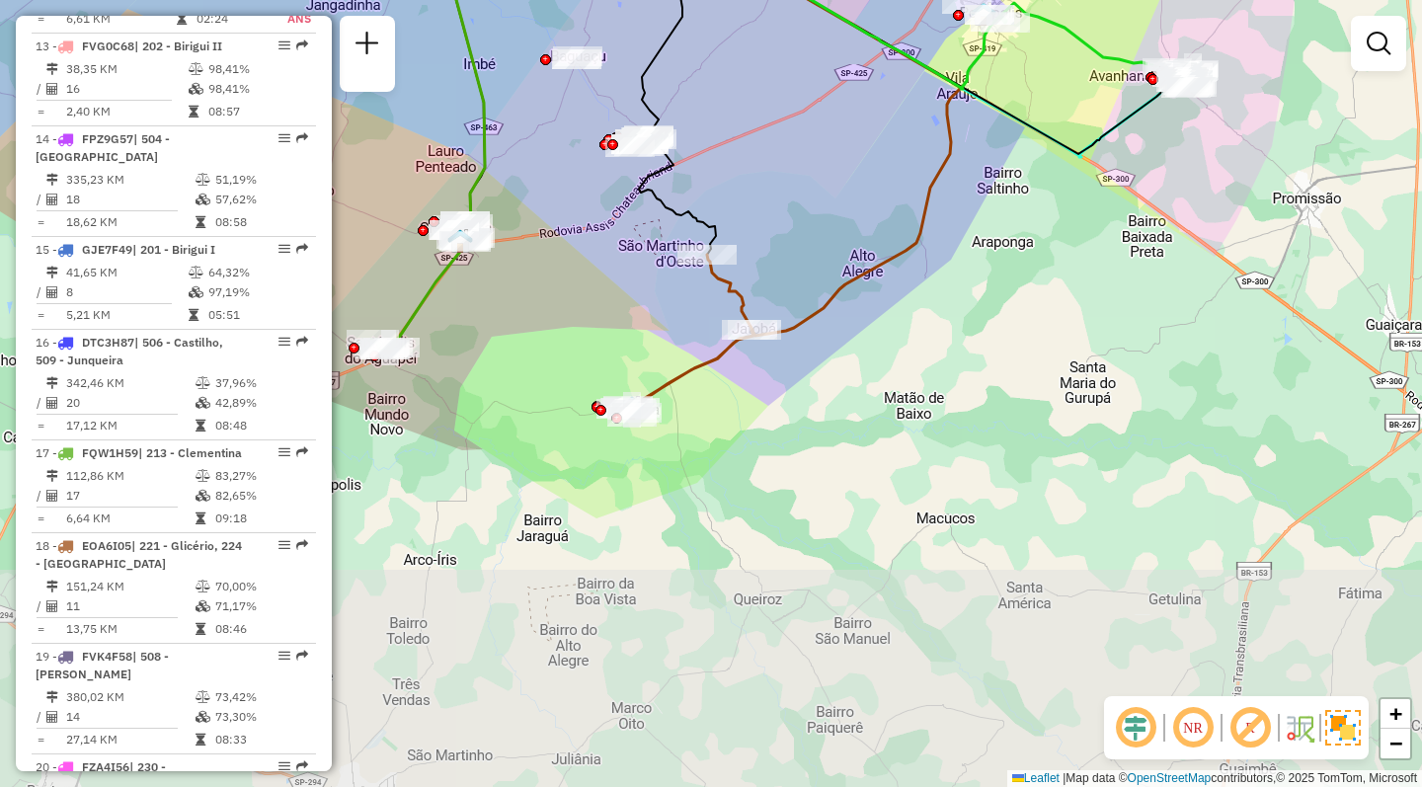
drag, startPoint x: 598, startPoint y: 596, endPoint x: 583, endPoint y: 356, distance: 240.5
click at [583, 356] on div "Janela de atendimento Grade de atendimento Capacidade Transportadoras Veículos …" at bounding box center [711, 393] width 1422 height 787
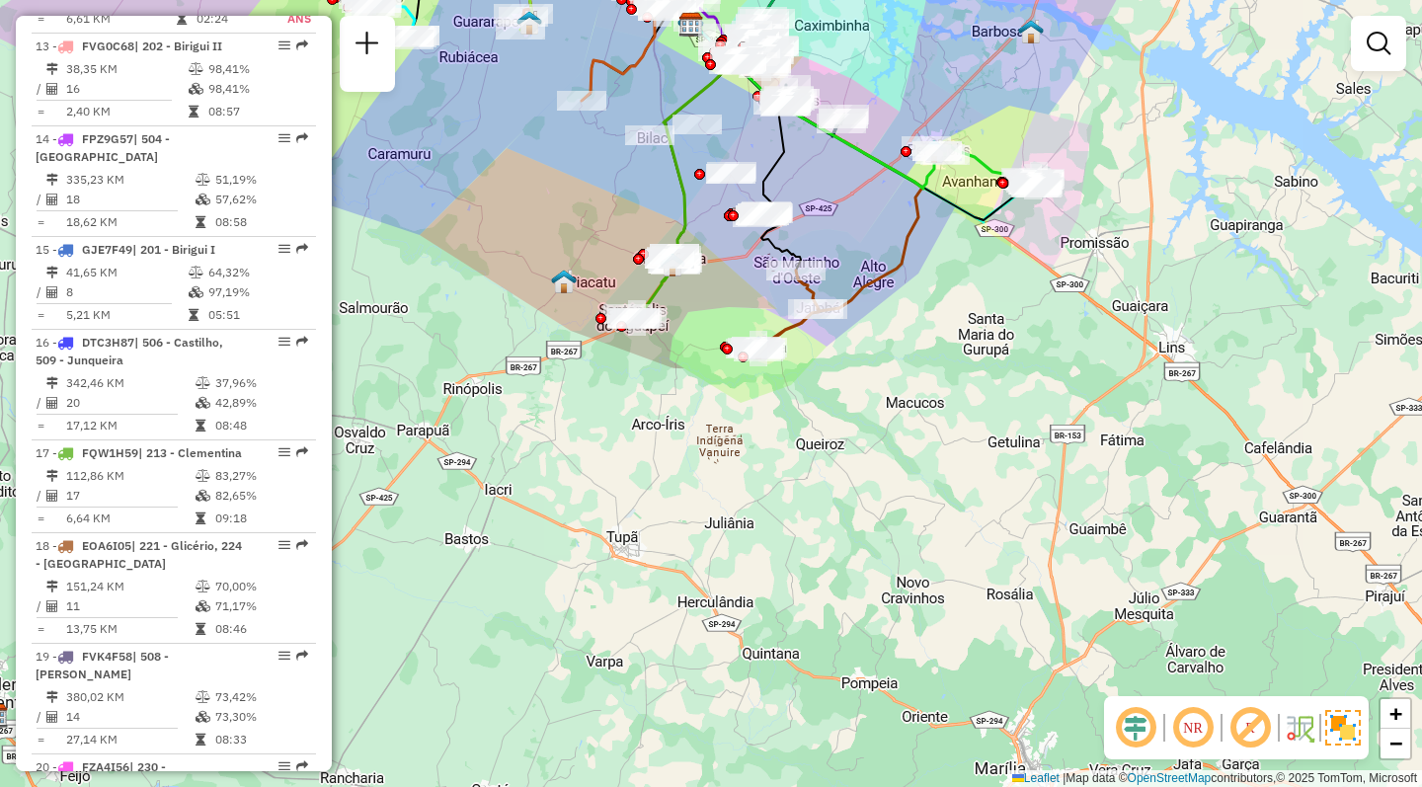
click at [693, 315] on div "Janela de atendimento Grade de atendimento Capacidade Transportadoras Veículos …" at bounding box center [711, 393] width 1422 height 787
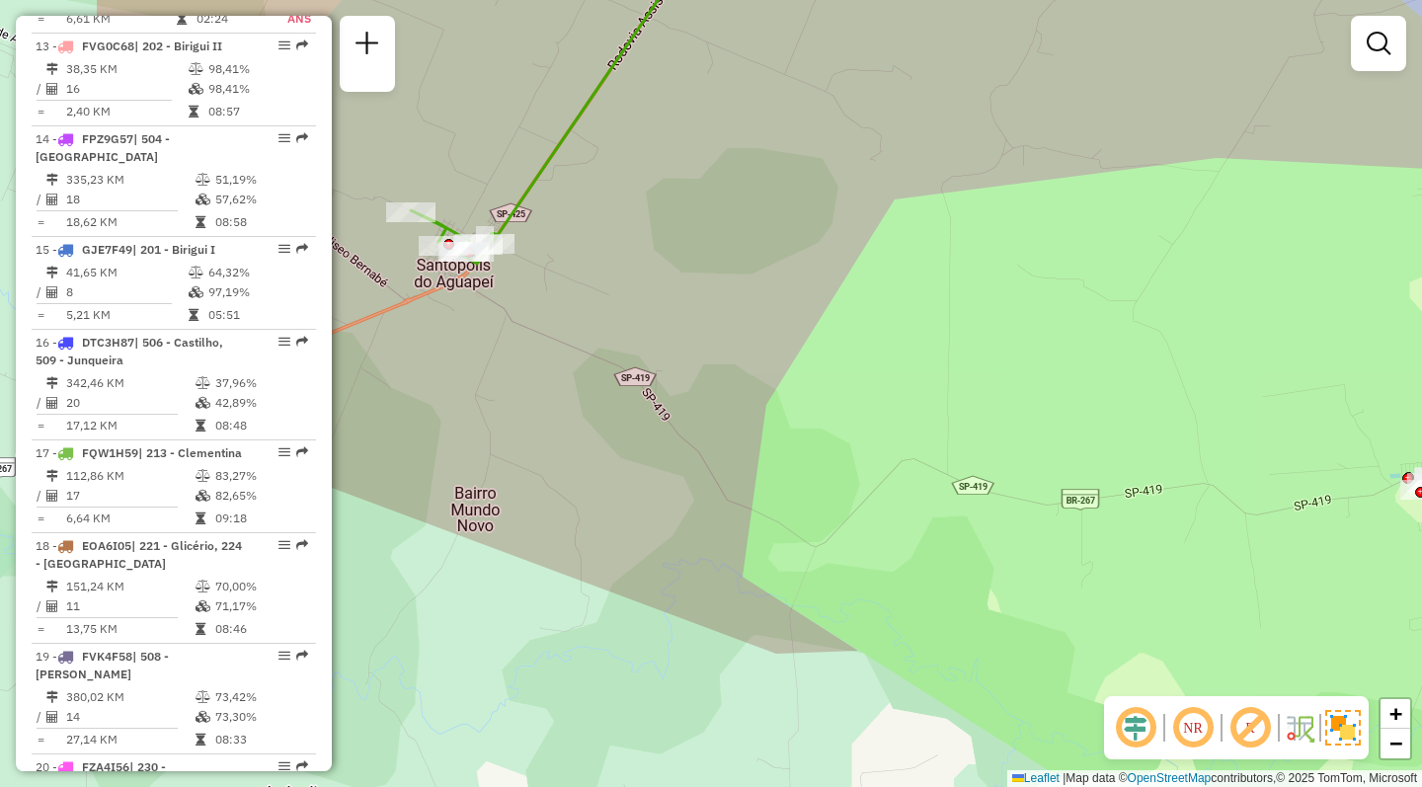
drag, startPoint x: 584, startPoint y: 370, endPoint x: 823, endPoint y: 279, distance: 256.0
click at [823, 279] on div "Janela de atendimento Grade de atendimento Capacidade Transportadoras Veículos …" at bounding box center [711, 393] width 1422 height 787
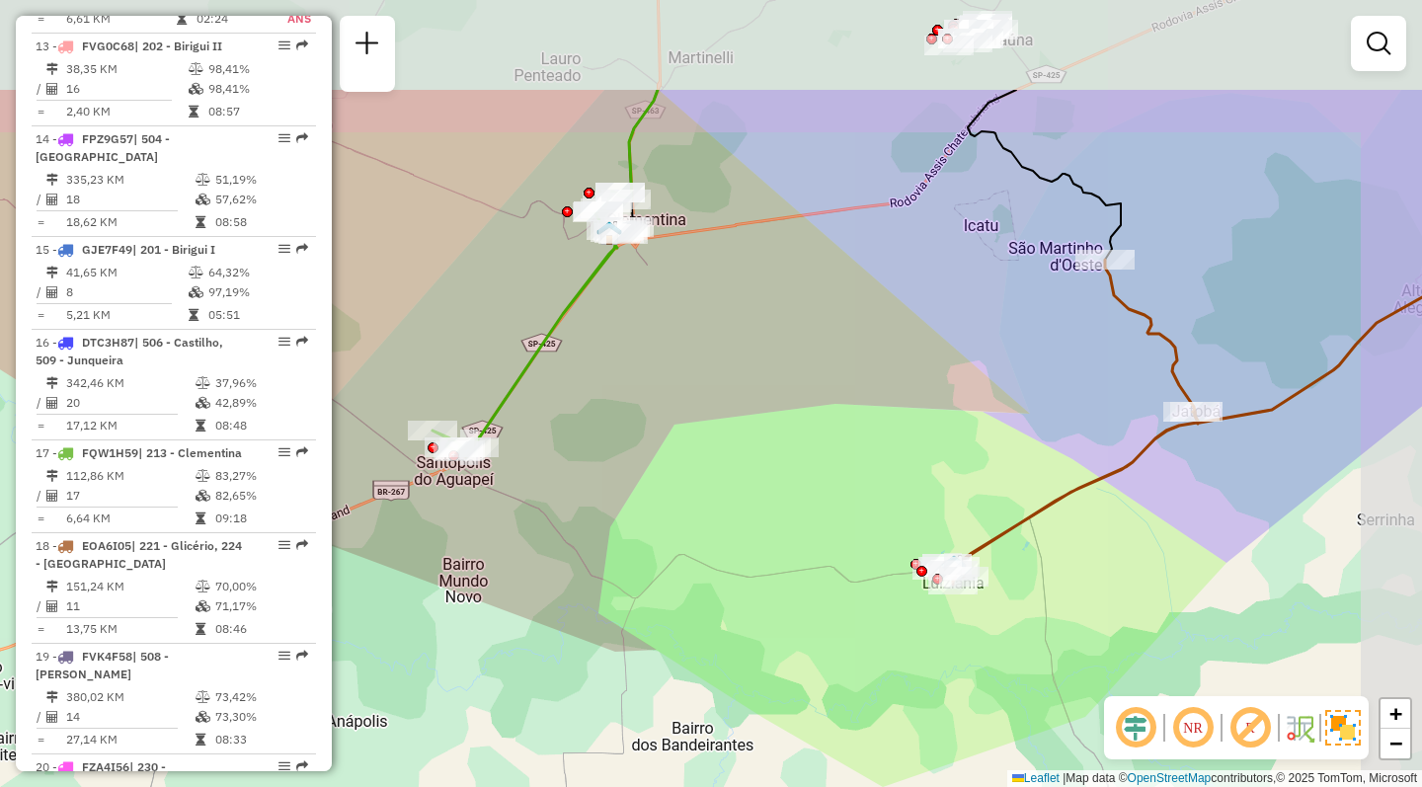
drag, startPoint x: 780, startPoint y: 288, endPoint x: 713, endPoint y: 425, distance: 151.9
click at [713, 425] on div "Janela de atendimento Grade de atendimento Capacidade Transportadoras Veículos …" at bounding box center [711, 393] width 1422 height 787
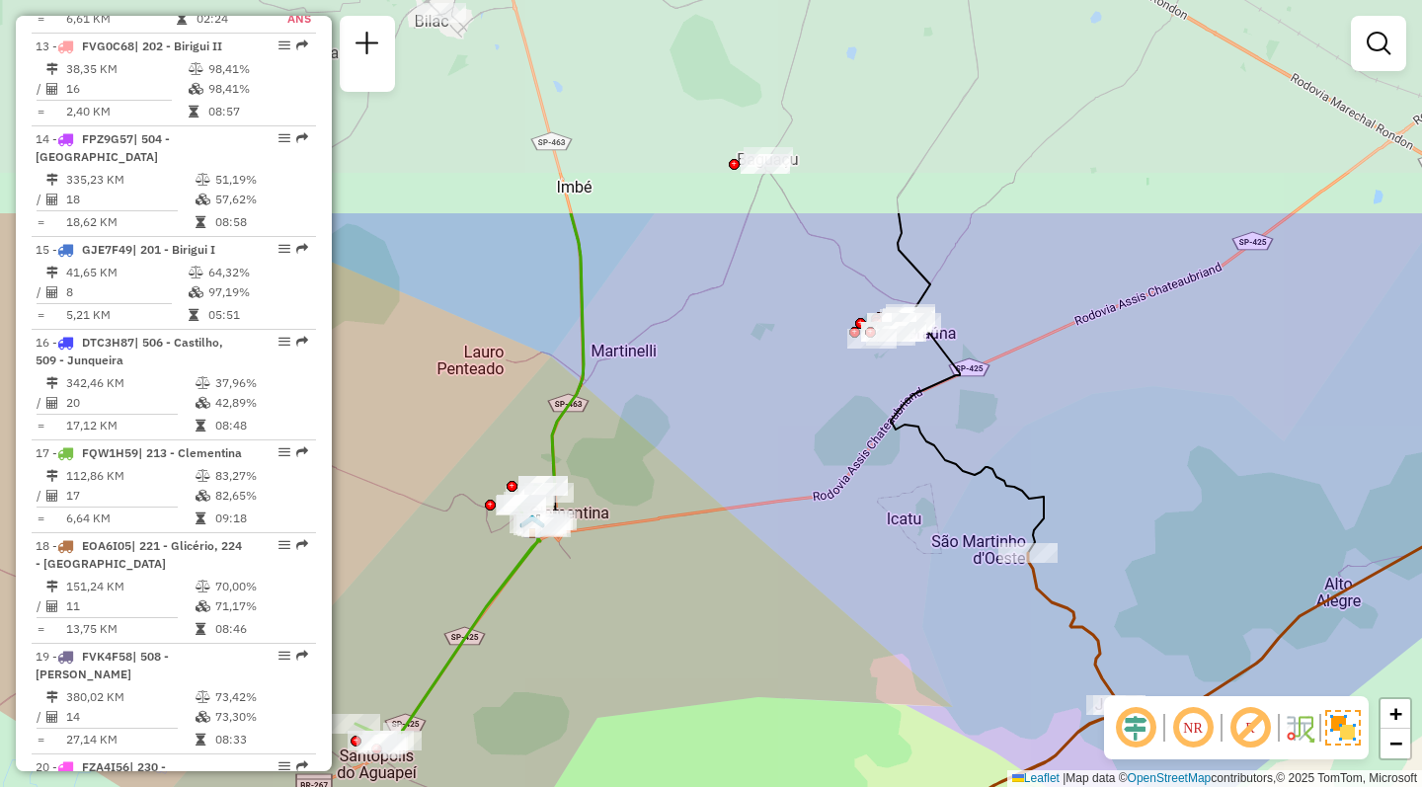
drag, startPoint x: 739, startPoint y: 351, endPoint x: 675, endPoint y: 509, distance: 170.6
click at [676, 592] on div "Janela de atendimento Grade de atendimento Capacidade Transportadoras Veículos …" at bounding box center [711, 393] width 1422 height 787
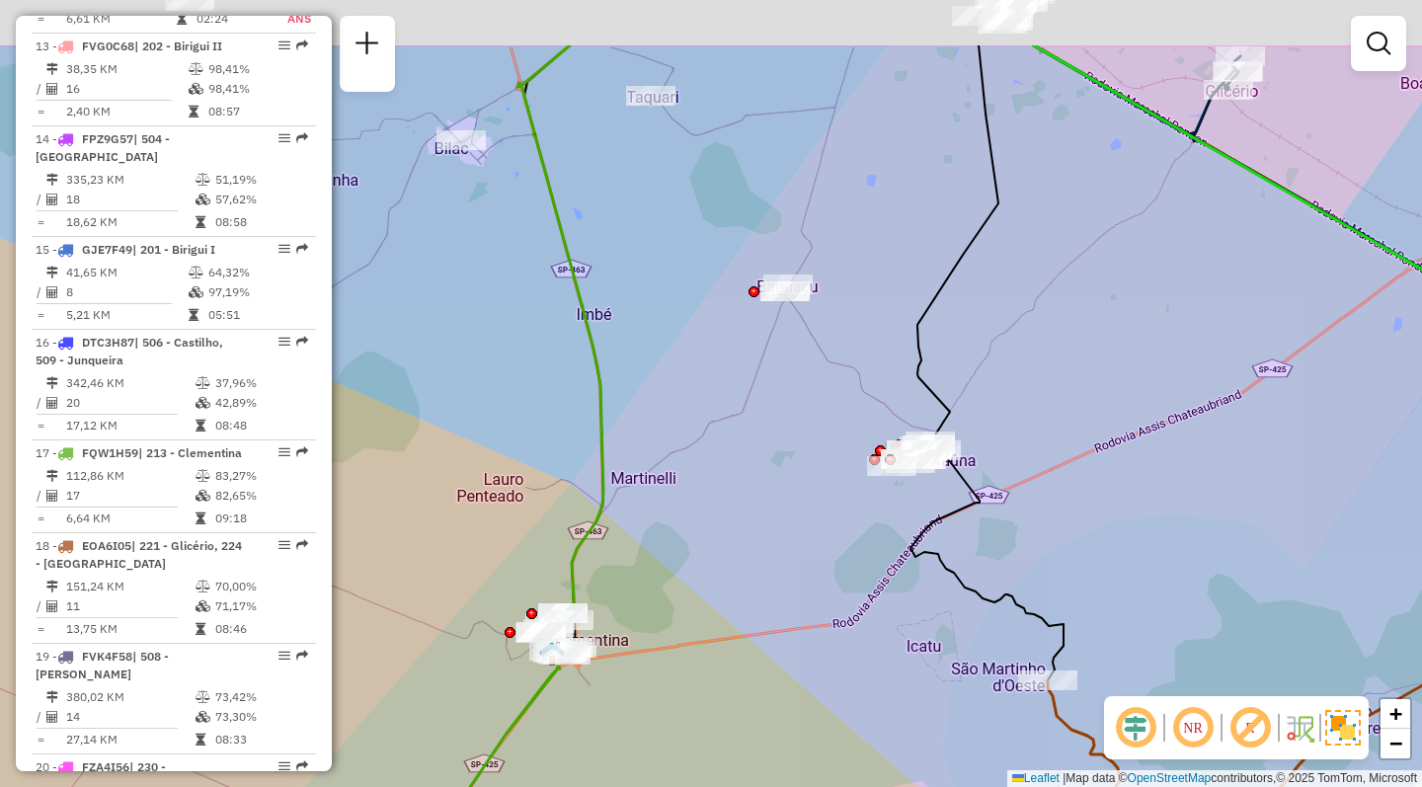
drag, startPoint x: 703, startPoint y: 416, endPoint x: 747, endPoint y: 503, distance: 97.2
click at [747, 503] on div "Janela de atendimento Grade de atendimento Capacidade Transportadoras Veículos …" at bounding box center [711, 393] width 1422 height 787
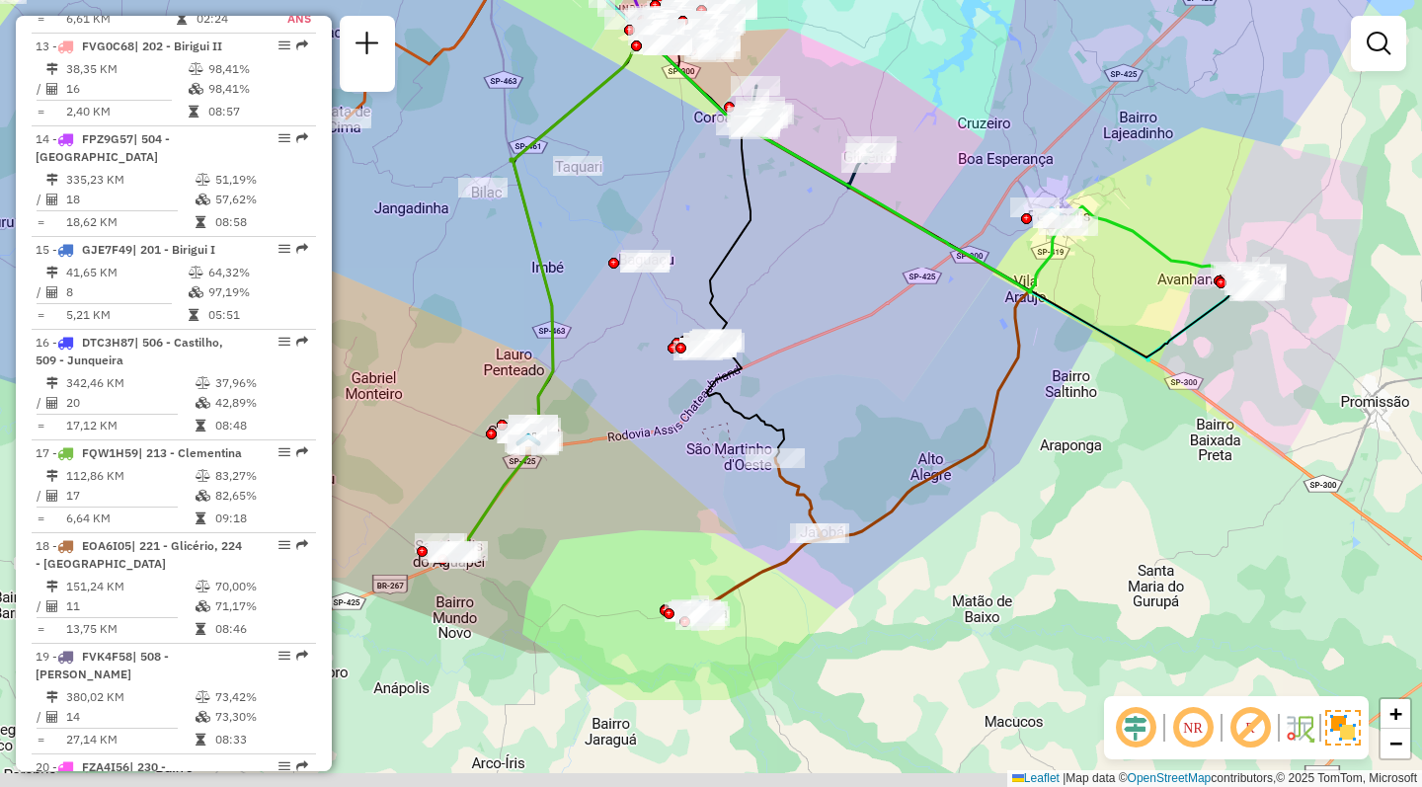
drag, startPoint x: 578, startPoint y: 556, endPoint x: 426, endPoint y: 346, distance: 259.6
click at [426, 346] on div "Janela de atendimento Grade de atendimento Capacidade Transportadoras Veículos …" at bounding box center [711, 393] width 1422 height 787
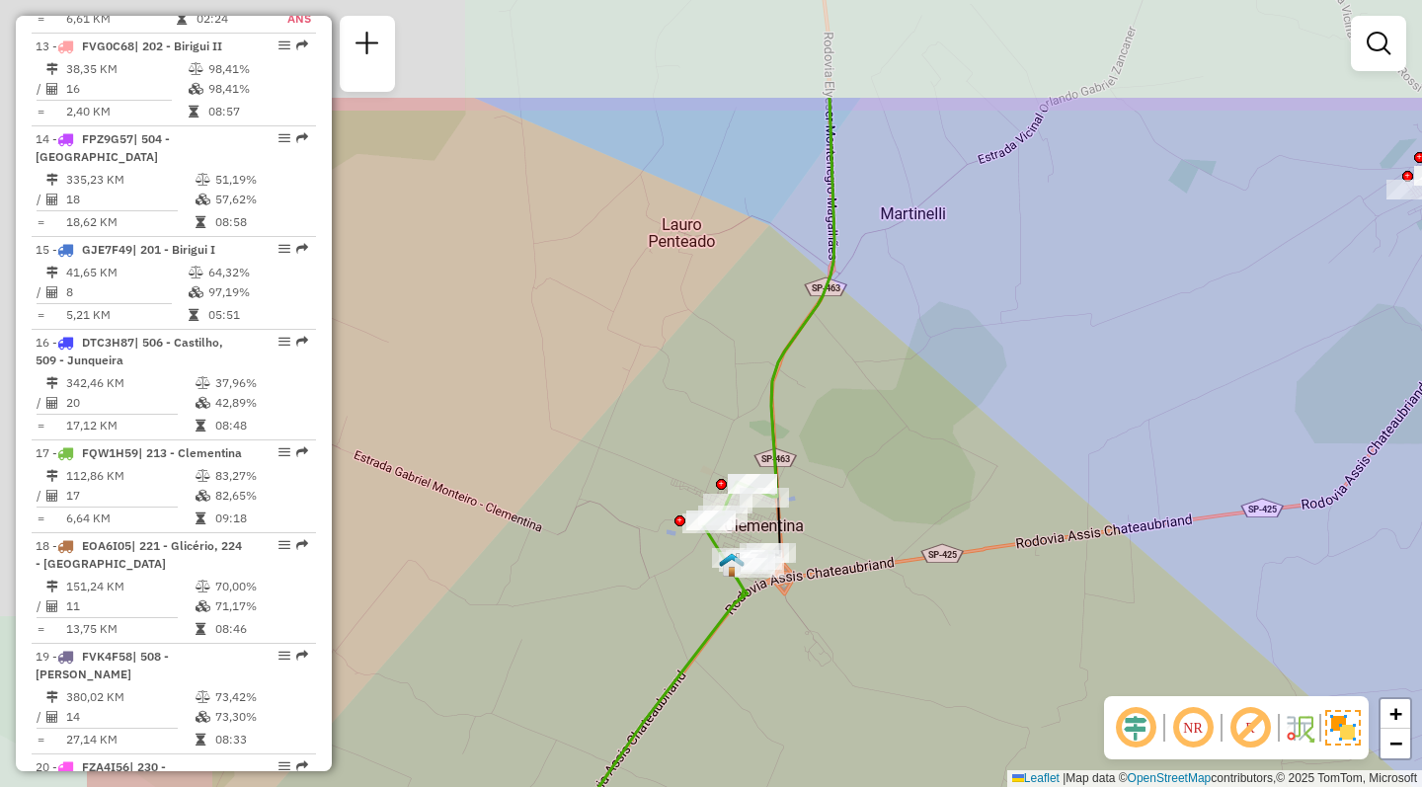
drag, startPoint x: 578, startPoint y: 439, endPoint x: 800, endPoint y: 618, distance: 285.2
click at [800, 618] on div "Janela de atendimento Grade de atendimento Capacidade Transportadoras Veículos …" at bounding box center [711, 393] width 1422 height 787
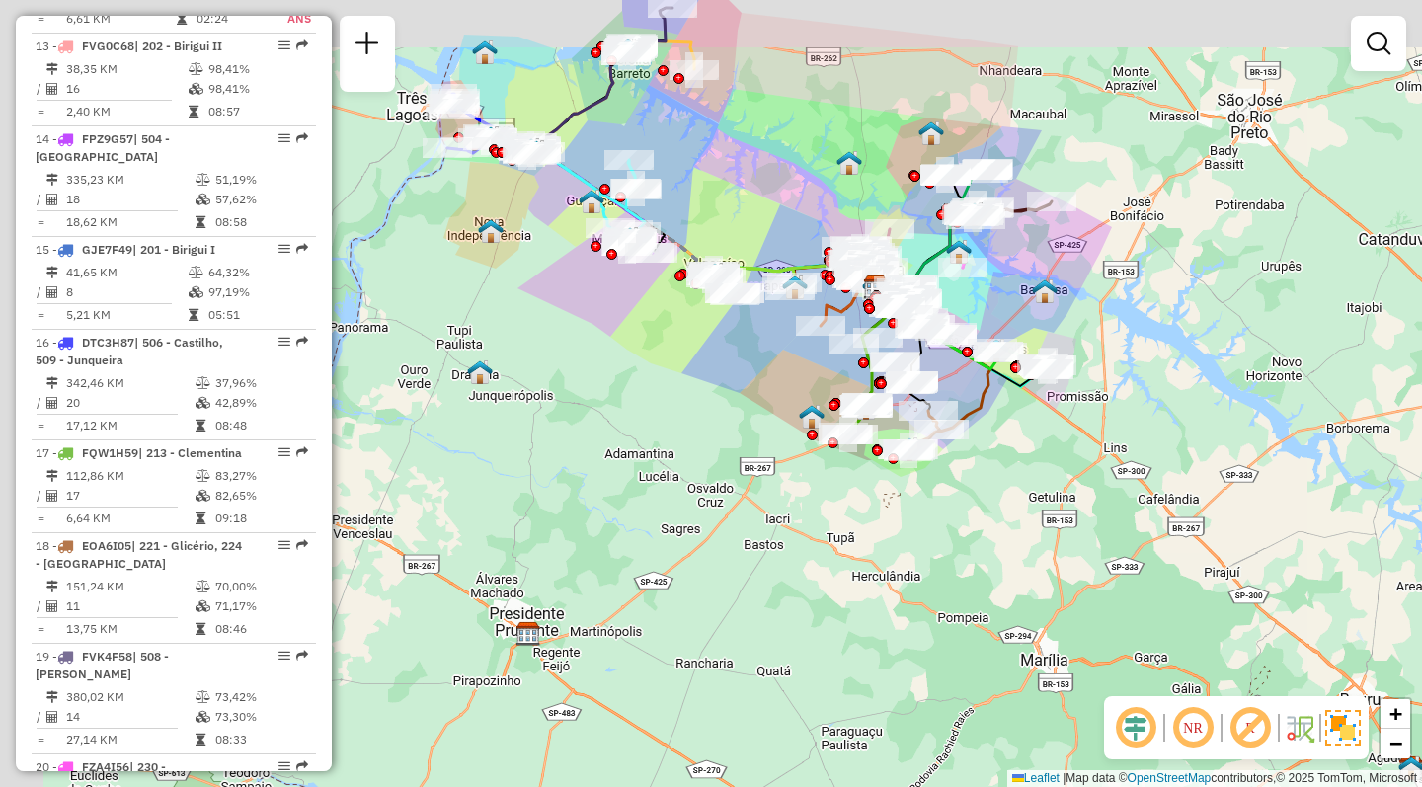
drag, startPoint x: 602, startPoint y: 323, endPoint x: 797, endPoint y: 356, distance: 197.3
click at [797, 356] on div "Janela de atendimento Grade de atendimento Capacidade Transportadoras Veículos …" at bounding box center [711, 393] width 1422 height 787
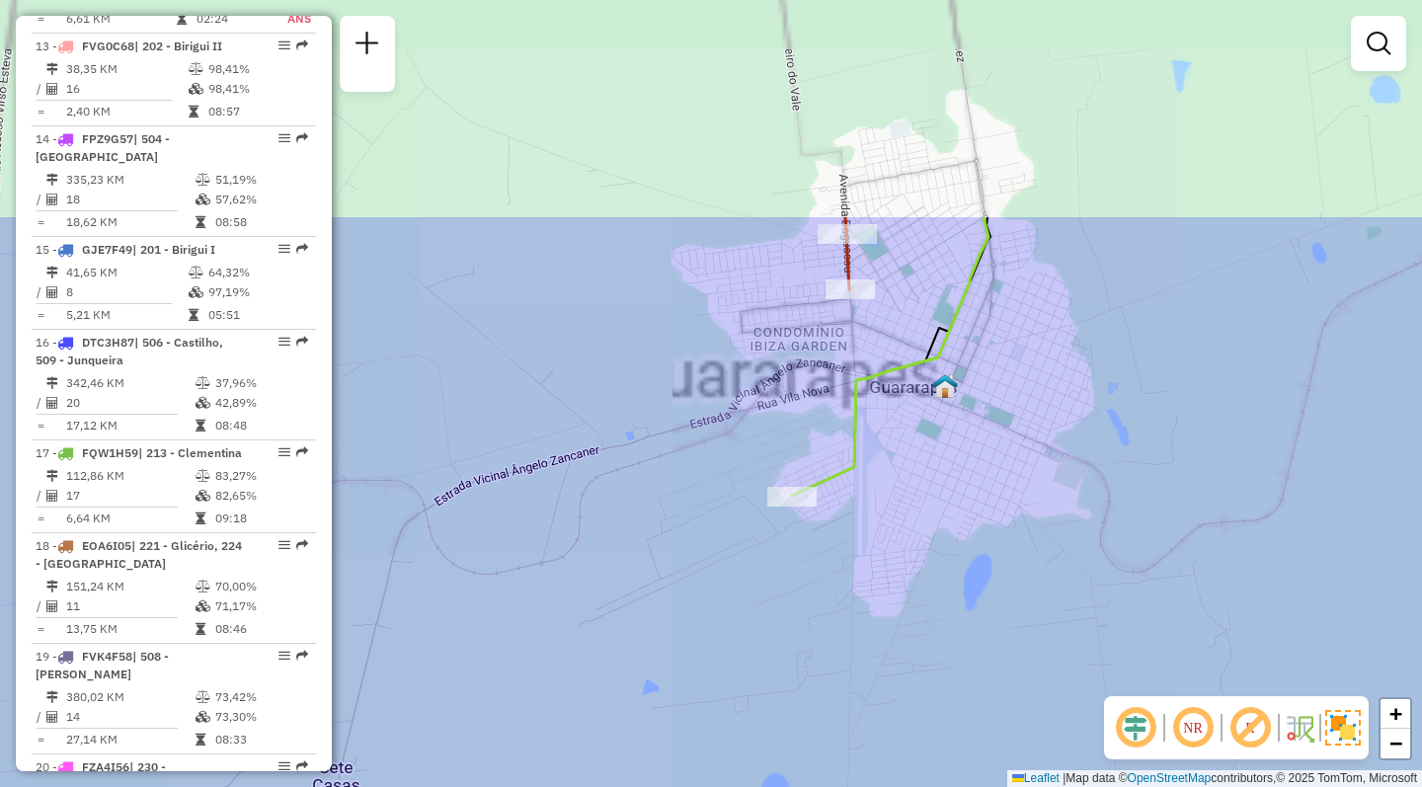
drag, startPoint x: 989, startPoint y: 210, endPoint x: 921, endPoint y: 451, distance: 250.2
click at [968, 510] on div "Janela de atendimento Grade de atendimento Capacidade Transportadoras Veículos …" at bounding box center [711, 393] width 1422 height 787
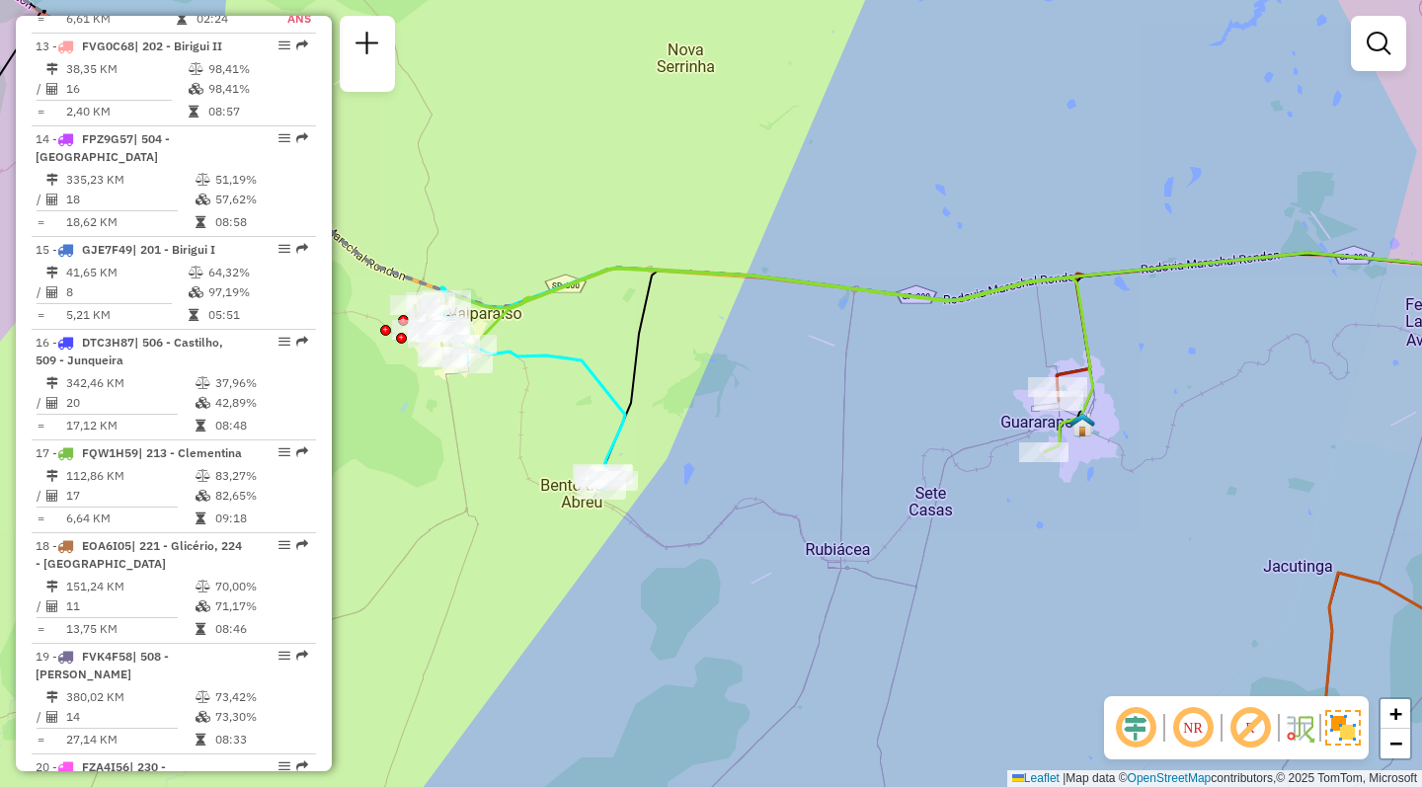
drag, startPoint x: 468, startPoint y: 438, endPoint x: 527, endPoint y: 452, distance: 60.8
click at [528, 452] on div "Janela de atendimento Grade de atendimento Capacidade Transportadoras Veículos …" at bounding box center [711, 393] width 1422 height 787
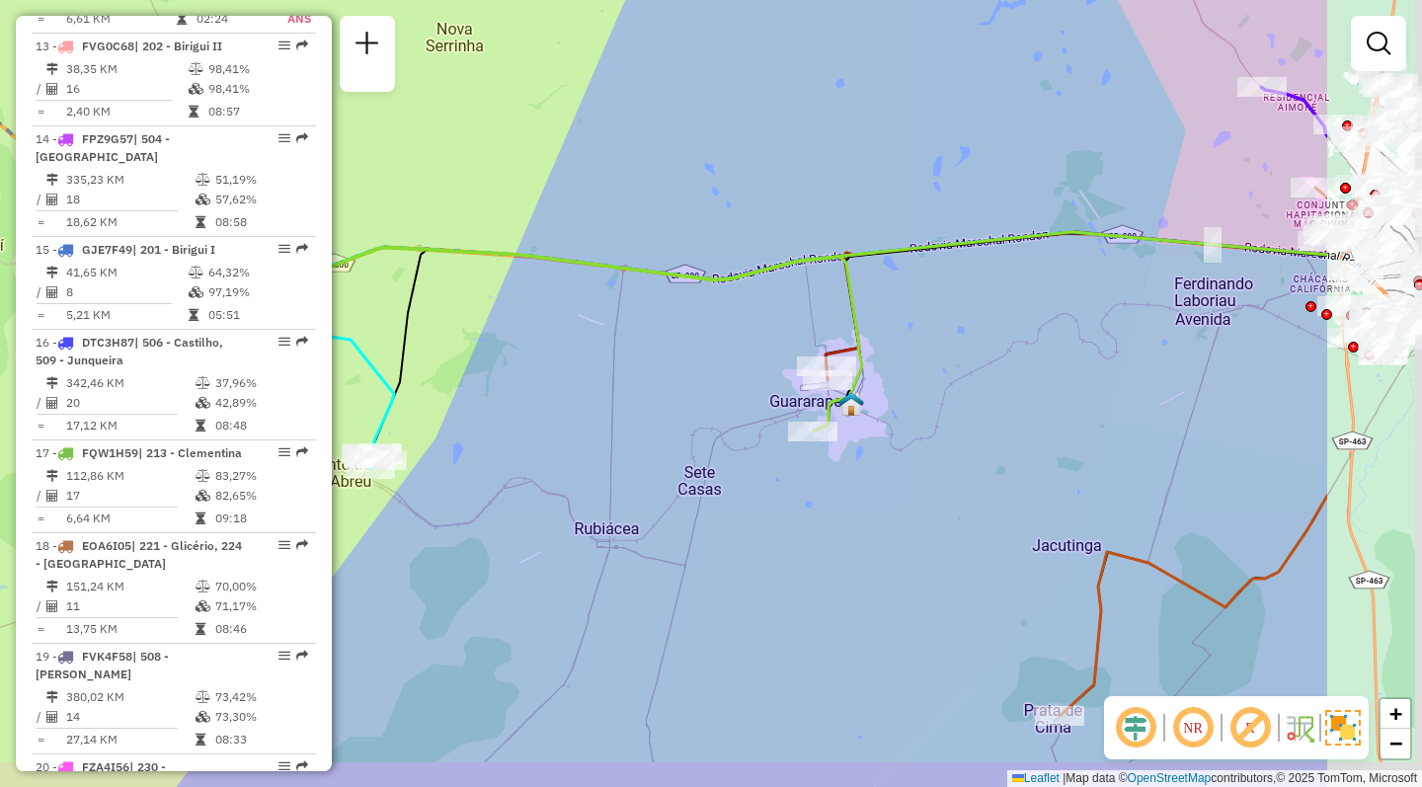
drag, startPoint x: 1005, startPoint y: 573, endPoint x: 666, endPoint y: 524, distance: 343.2
click at [666, 524] on div "Janela de atendimento Grade de atendimento Capacidade Transportadoras Veículos …" at bounding box center [711, 393] width 1422 height 787
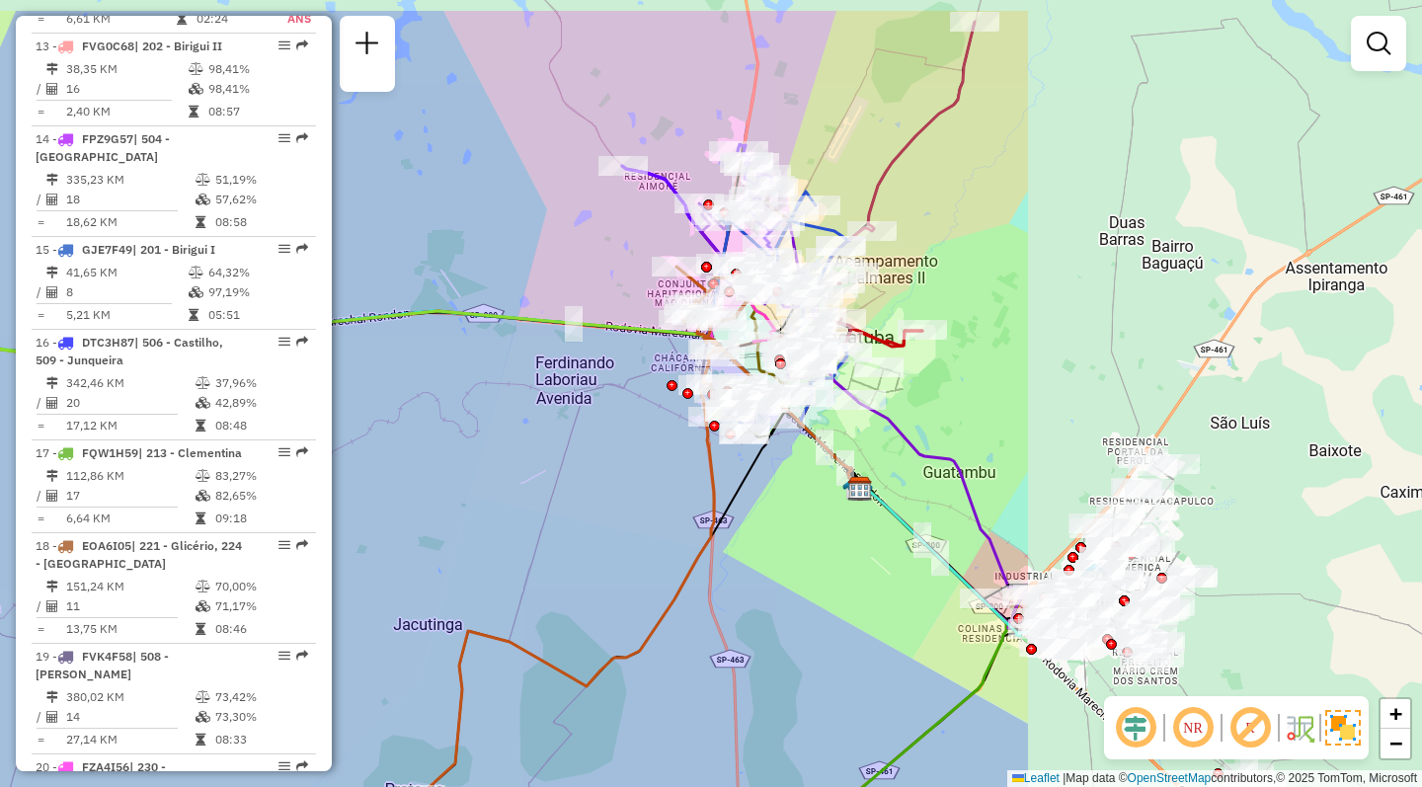
drag, startPoint x: 1127, startPoint y: 378, endPoint x: 587, endPoint y: 469, distance: 547.8
click at [587, 469] on div "Janela de atendimento Grade de atendimento Capacidade Transportadoras Veículos …" at bounding box center [711, 393] width 1422 height 787
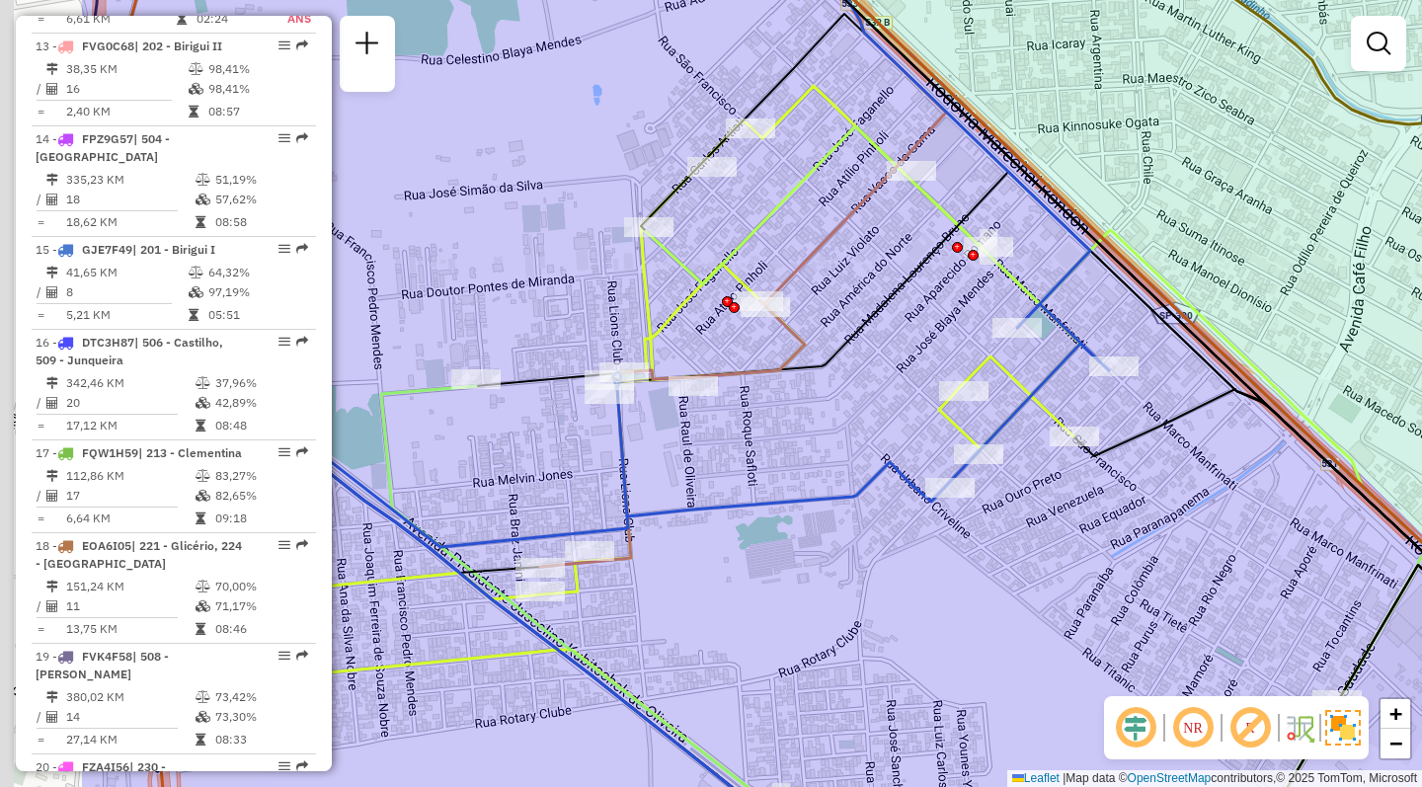
drag, startPoint x: 551, startPoint y: 600, endPoint x: 810, endPoint y: 662, distance: 265.9
click at [810, 662] on div "Janela de atendimento Grade de atendimento Capacidade Transportadoras Veículos …" at bounding box center [711, 393] width 1422 height 787
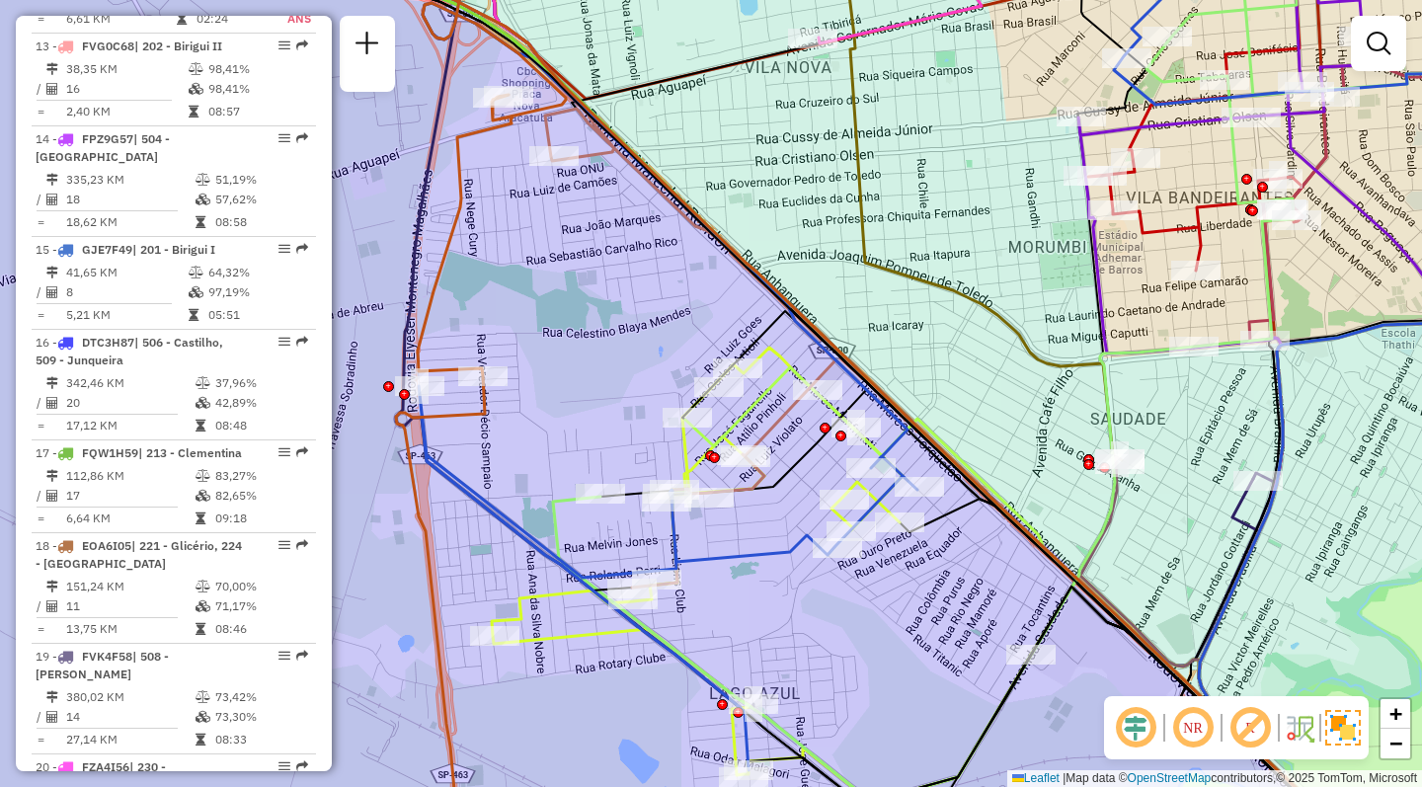
drag, startPoint x: 846, startPoint y: 665, endPoint x: 787, endPoint y: 634, distance: 66.7
click at [787, 634] on div "Janela de atendimento Grade de atendimento Capacidade Transportadoras Veículos …" at bounding box center [711, 393] width 1422 height 787
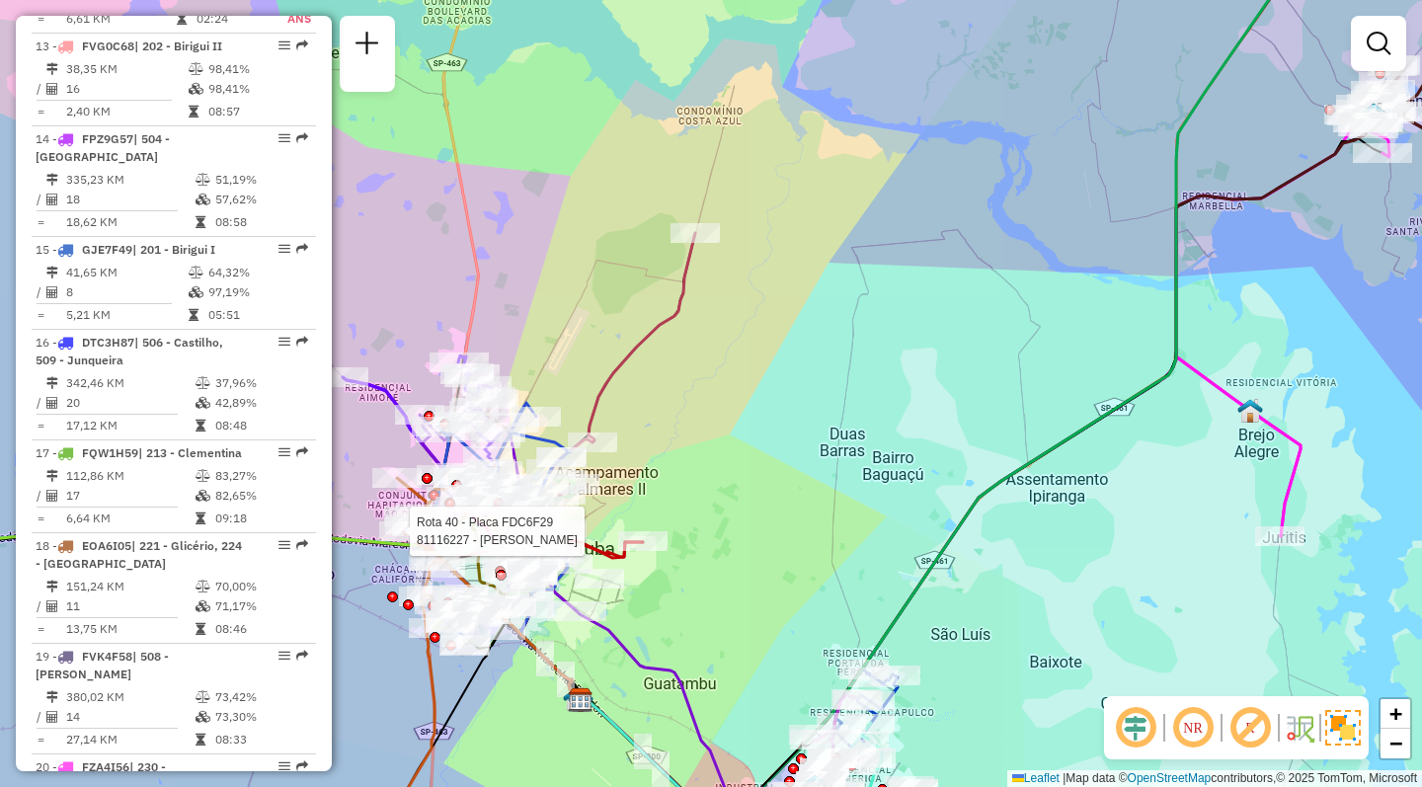
select select "**********"
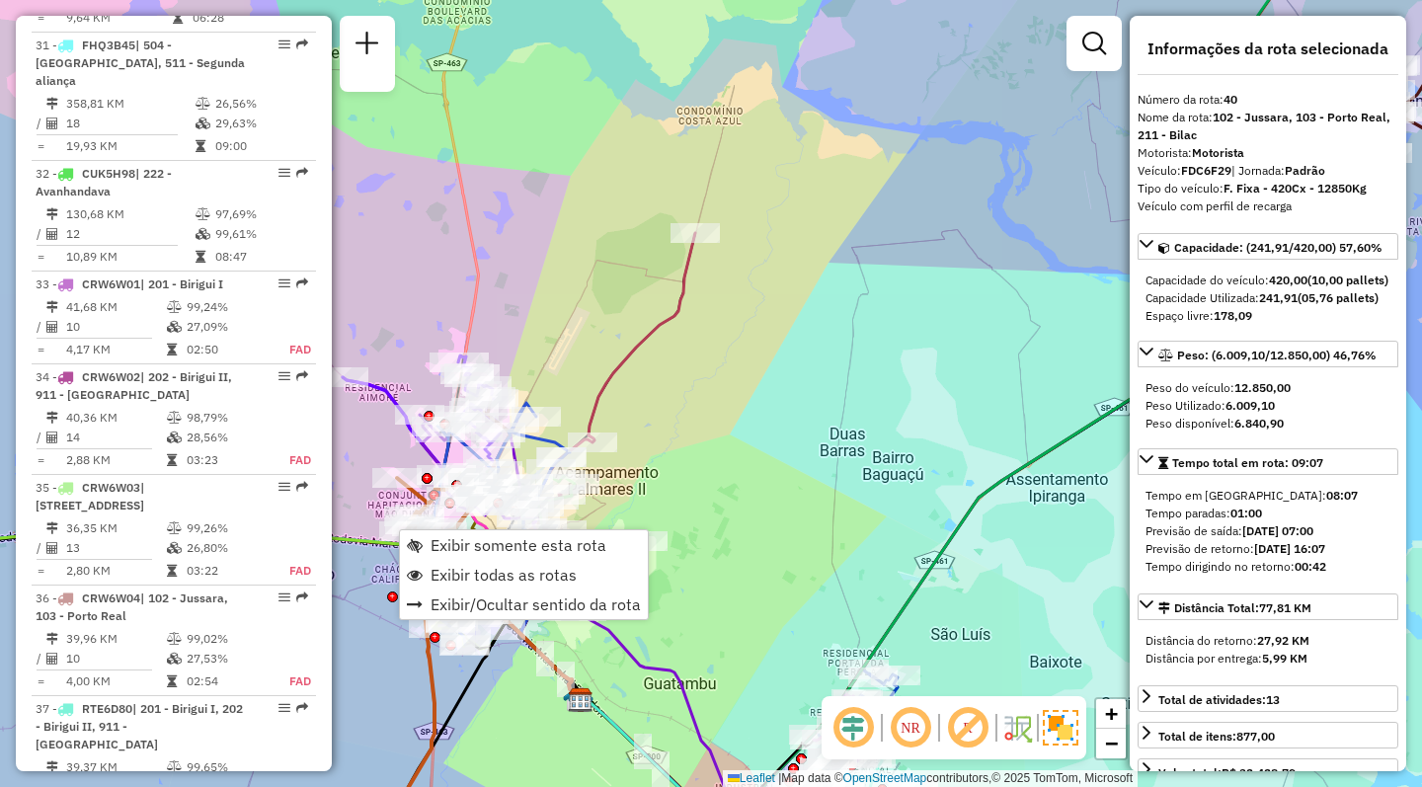
scroll to position [4740, 0]
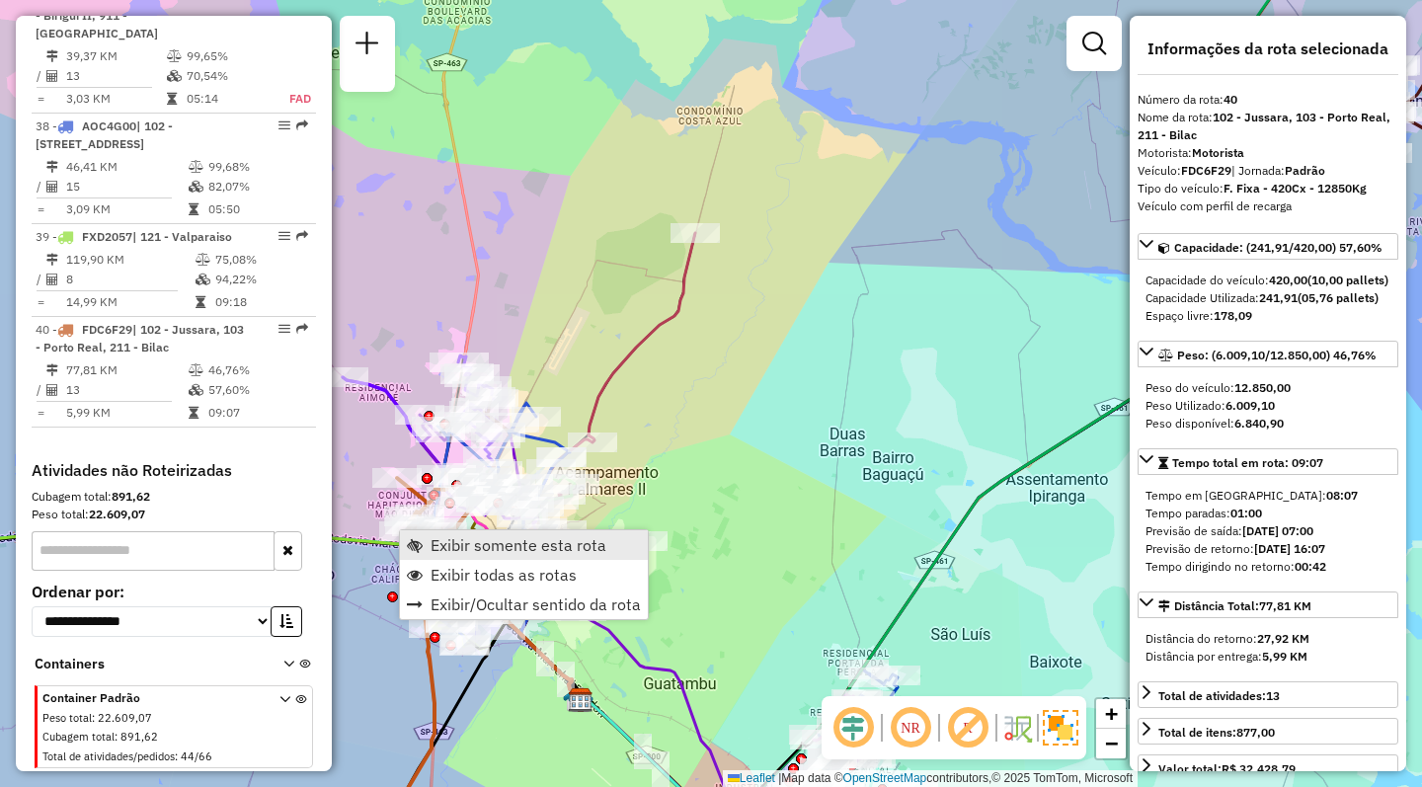
click at [476, 540] on span "Exibir somente esta rota" at bounding box center [519, 545] width 176 height 16
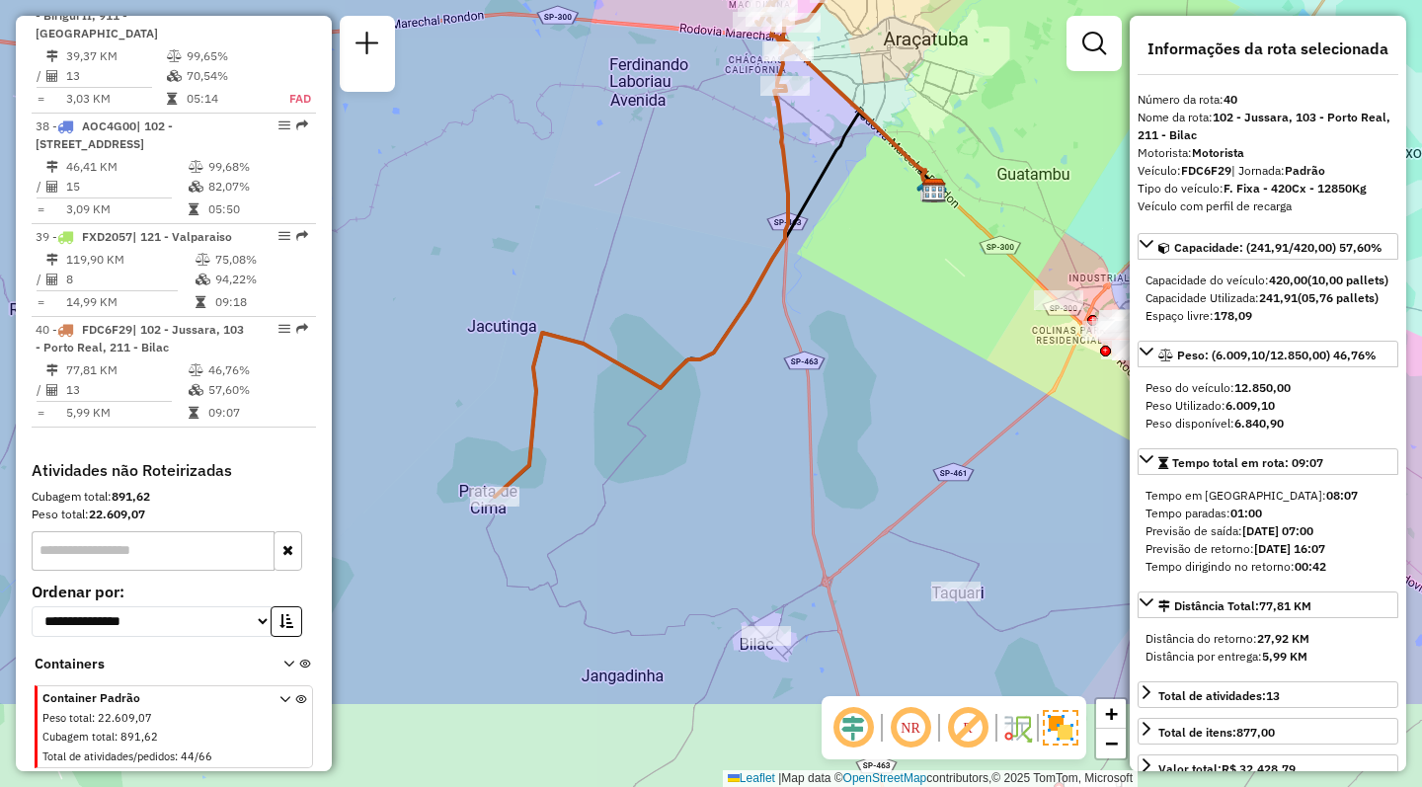
drag, startPoint x: 682, startPoint y: 615, endPoint x: 692, endPoint y: 477, distance: 138.6
click at [692, 477] on div "Janela de atendimento Grade de atendimento Capacidade Transportadoras Veículos …" at bounding box center [711, 393] width 1422 height 787
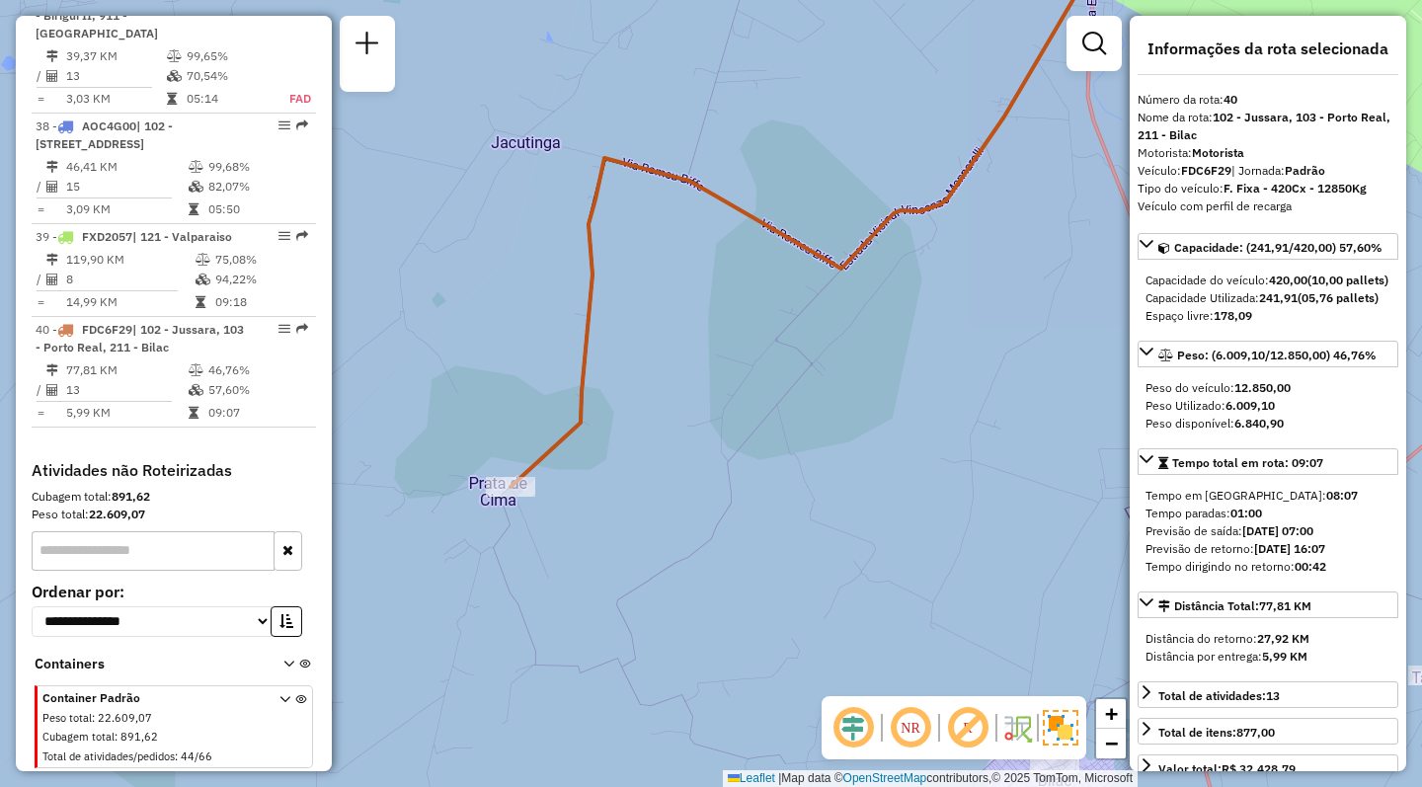
drag, startPoint x: 506, startPoint y: 506, endPoint x: 715, endPoint y: 489, distance: 210.0
click at [715, 489] on div "Janela de atendimento Grade de atendimento Capacidade Transportadoras Veículos …" at bounding box center [711, 393] width 1422 height 787
